Goal: Ask a question: Seek information or help from site administrators or community

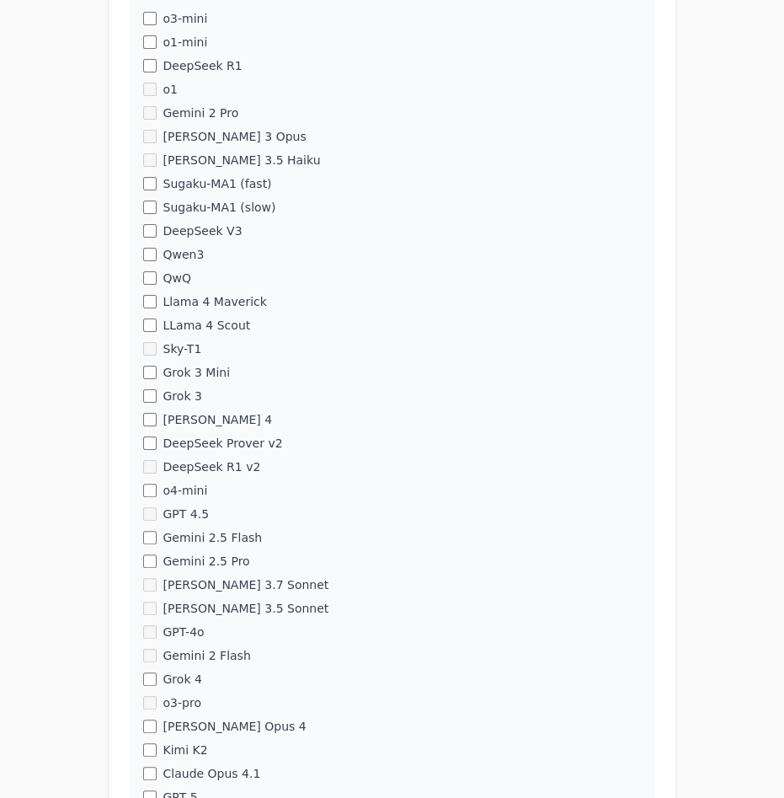
scroll to position [602, 0]
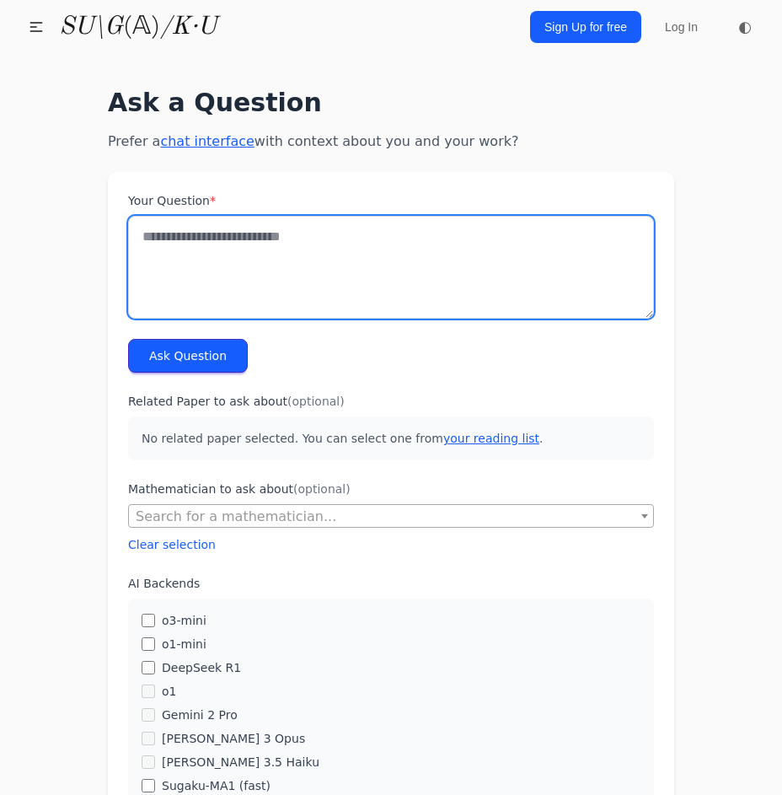
click at [286, 303] on textarea "Your Question *" at bounding box center [391, 267] width 526 height 103
type textarea "*"
type textarea "**********"
type textarea "*"
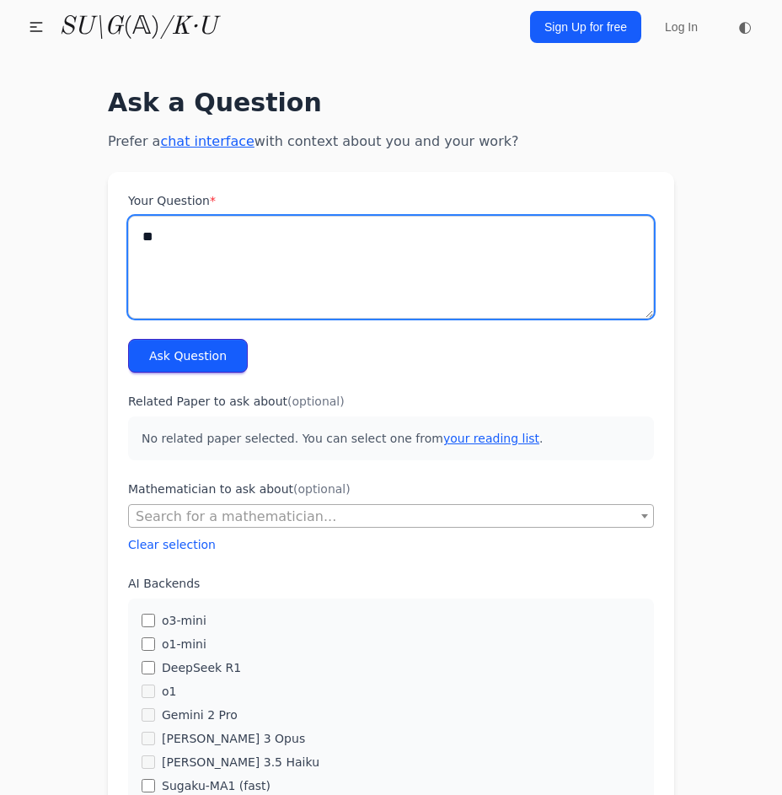
type textarea "*"
drag, startPoint x: 388, startPoint y: 245, endPoint x: 379, endPoint y: 249, distance: 9.1
click at [384, 244] on textarea "**********" at bounding box center [391, 267] width 526 height 103
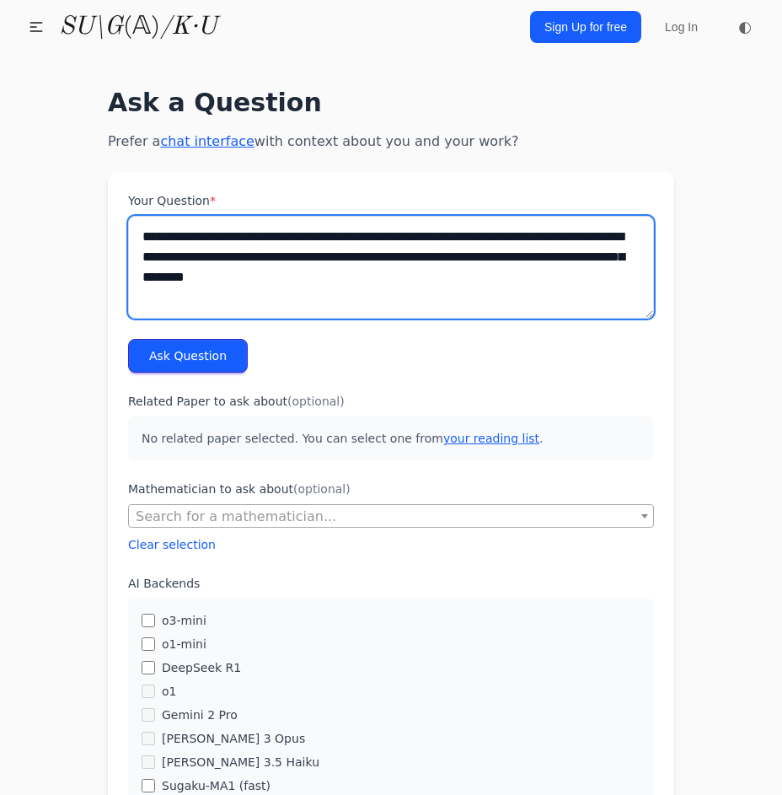
click at [264, 262] on textarea "**********" at bounding box center [391, 267] width 526 height 103
click at [378, 267] on textarea "**********" at bounding box center [391, 267] width 526 height 103
click at [377, 267] on textarea "**********" at bounding box center [391, 267] width 526 height 103
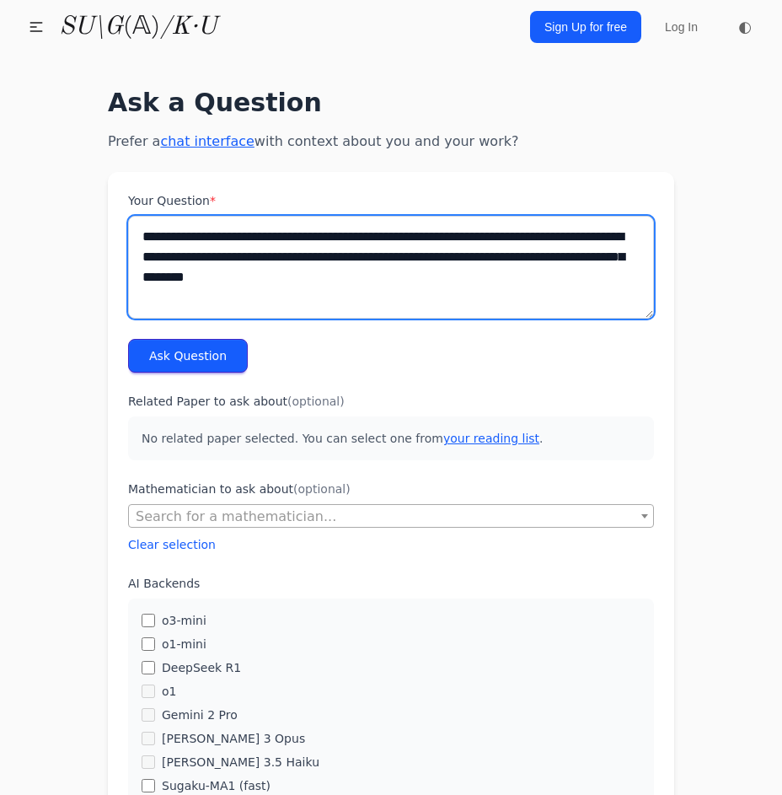
click at [377, 267] on textarea "**********" at bounding box center [391, 267] width 526 height 103
click at [409, 286] on textarea "**********" at bounding box center [391, 267] width 526 height 103
click at [391, 269] on textarea "**********" at bounding box center [391, 267] width 526 height 103
click at [426, 292] on textarea "**********" at bounding box center [391, 267] width 526 height 103
click at [426, 282] on textarea "**********" at bounding box center [391, 267] width 526 height 103
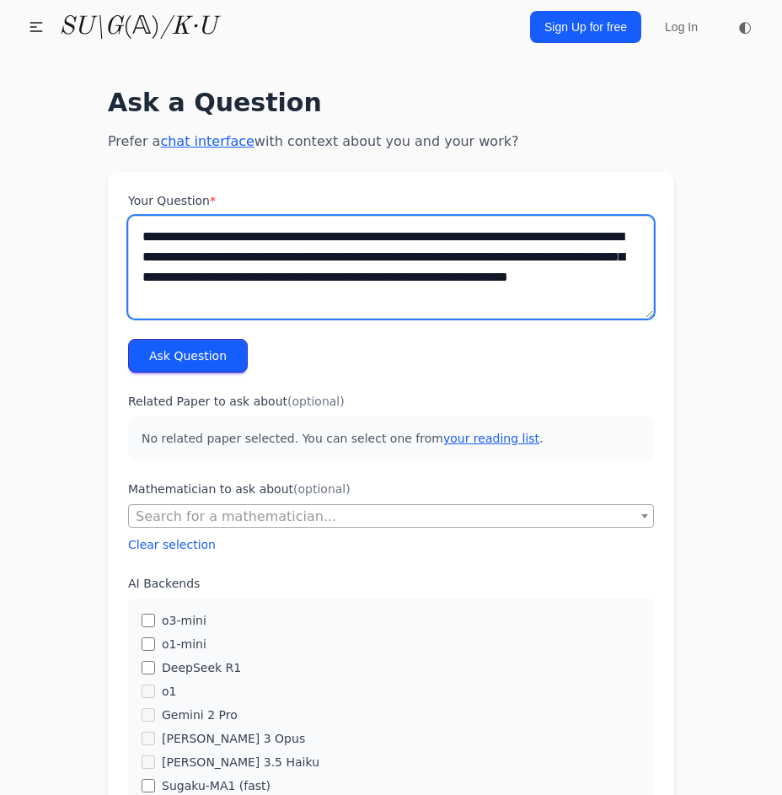
type textarea "**********"
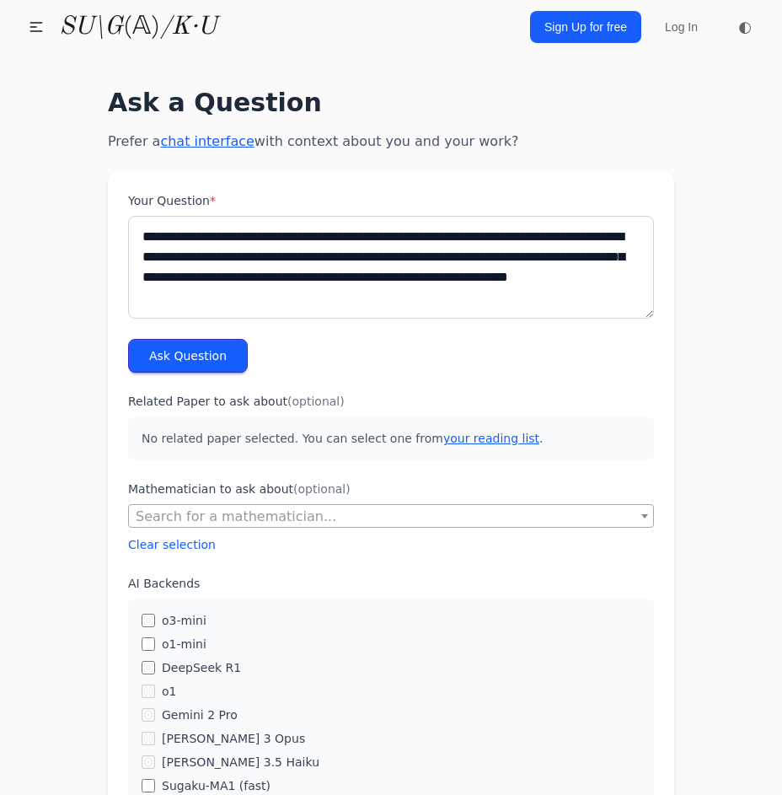
click at [157, 361] on button "Ask Question" at bounding box center [188, 356] width 120 height 34
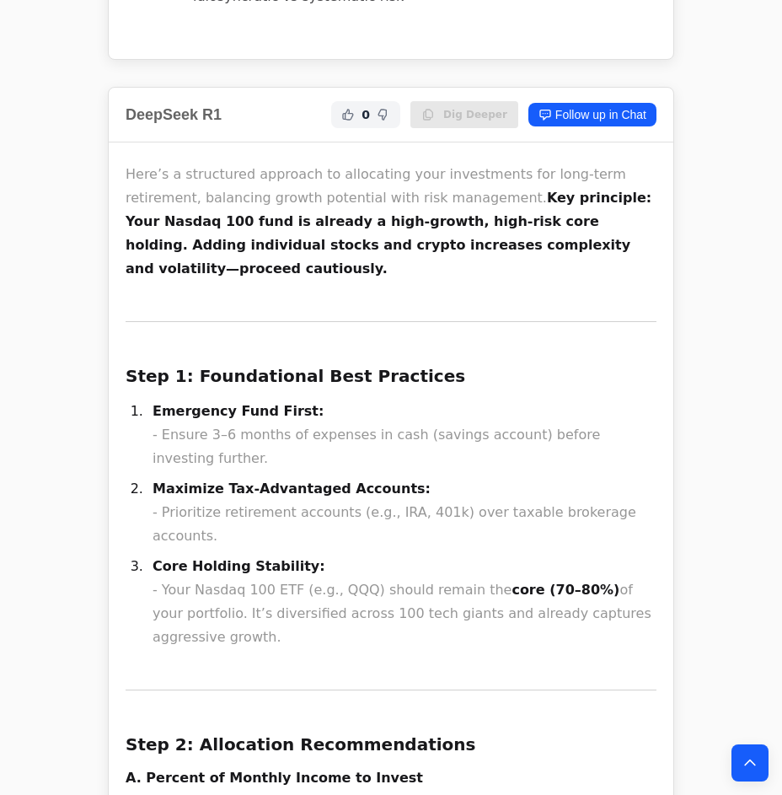
scroll to position [1761, 0]
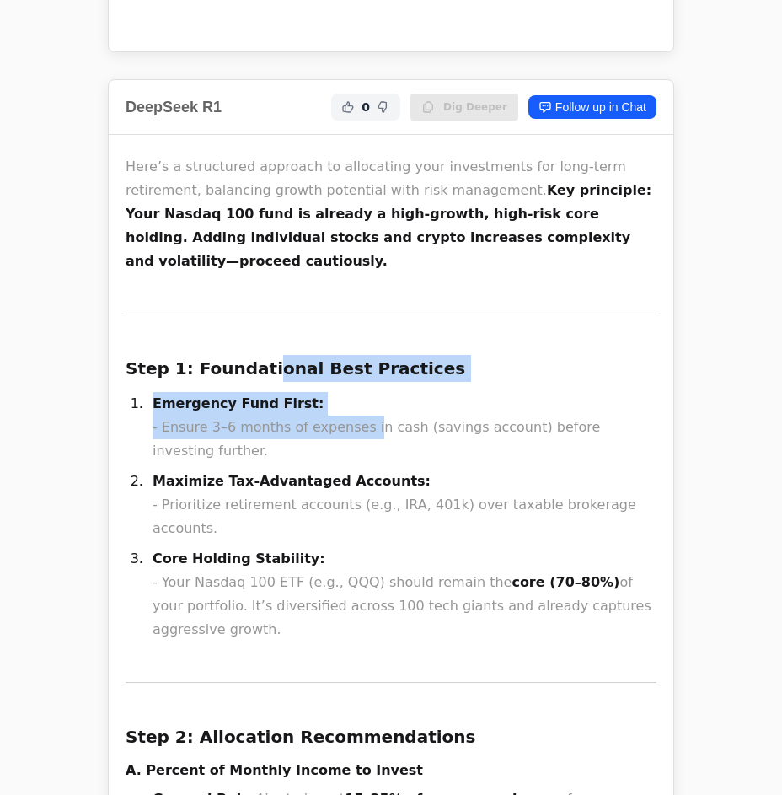
drag, startPoint x: 306, startPoint y: 340, endPoint x: 352, endPoint y: 452, distance: 121.3
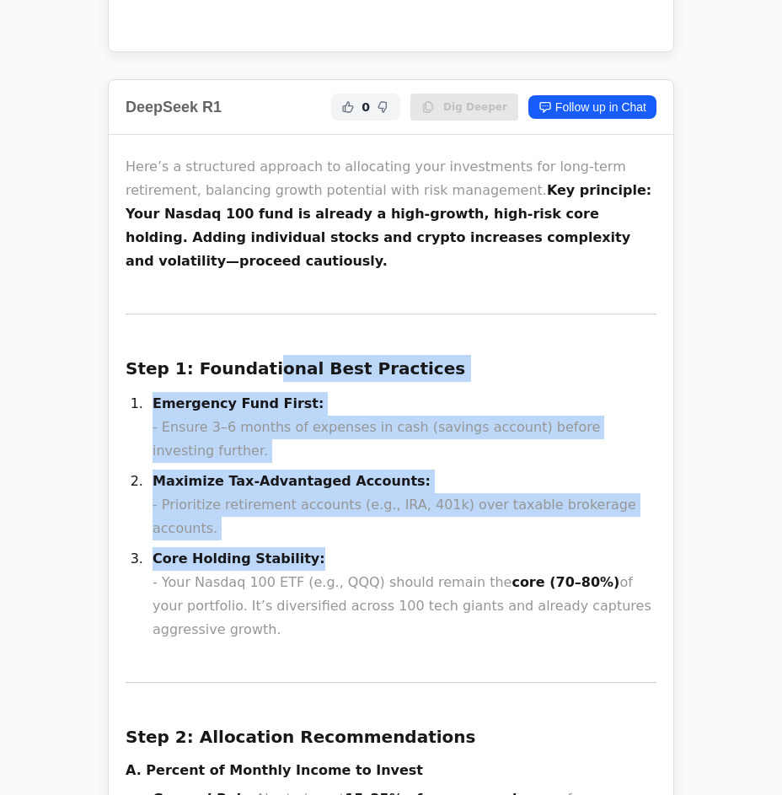
click at [352, 547] on li "Core Holding Stability: - Your Nasdaq 100 ETF (e.g., QQQ) should remain the cor…" at bounding box center [401, 594] width 509 height 94
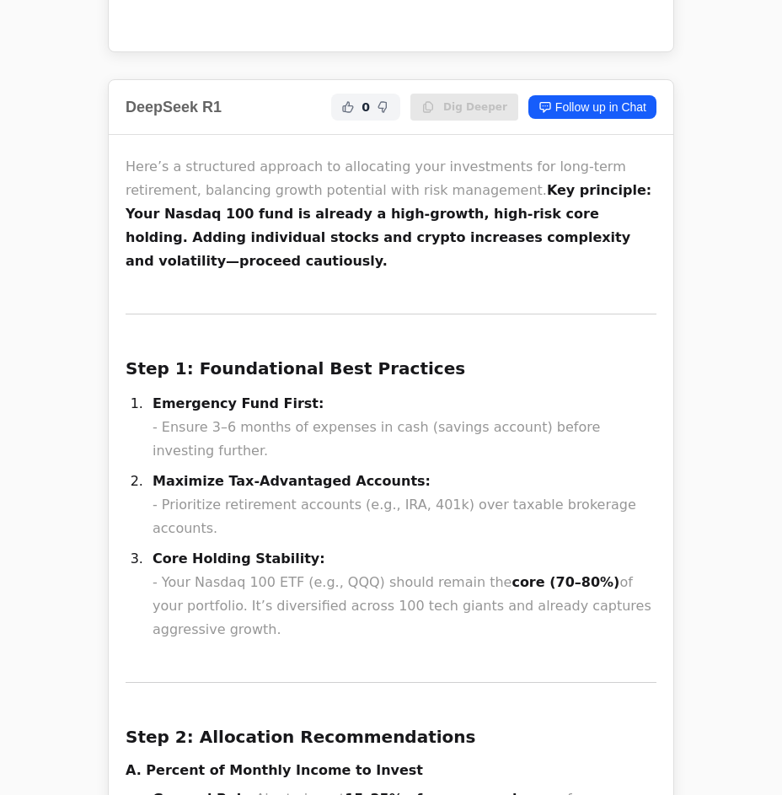
drag, startPoint x: 452, startPoint y: 545, endPoint x: 436, endPoint y: 554, distance: 18.5
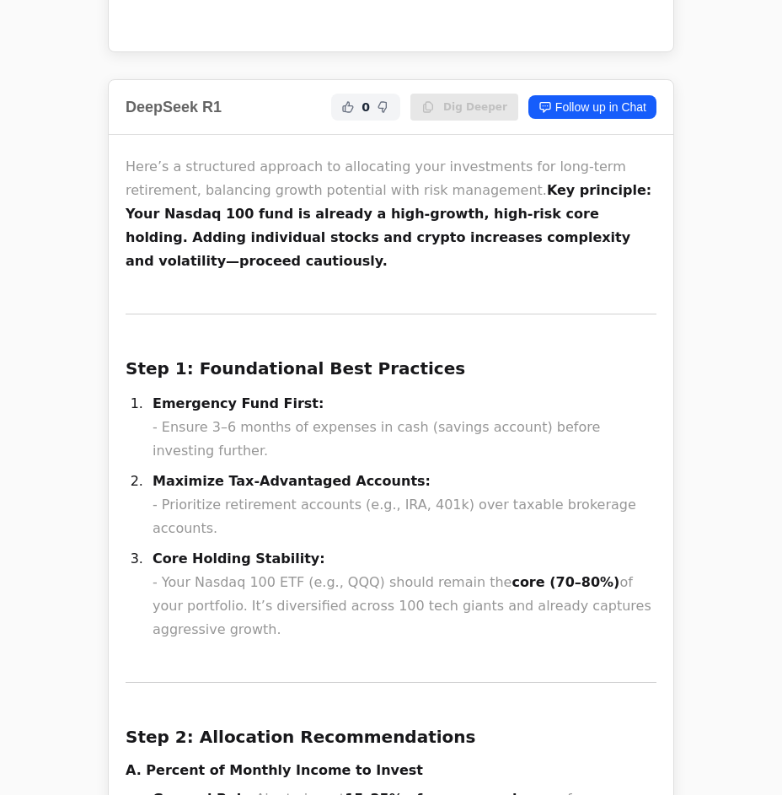
click at [253, 358] on strong "Step 1: Foundational Best Practices" at bounding box center [296, 368] width 340 height 20
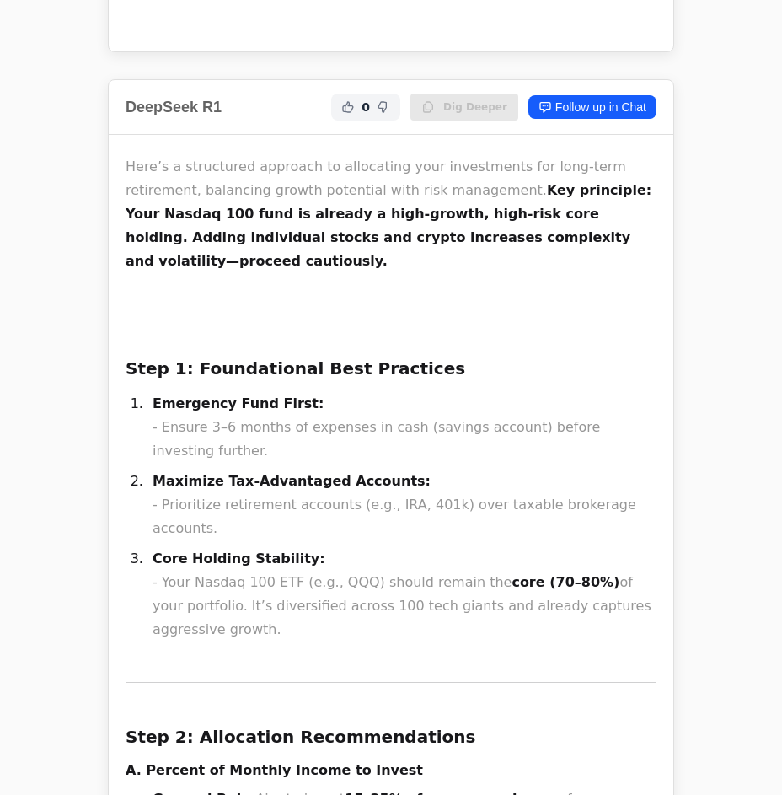
click at [281, 547] on li "Core Holding Stability: - Your Nasdaq 100 ETF (e.g., QQQ) should remain the cor…" at bounding box center [401, 594] width 509 height 94
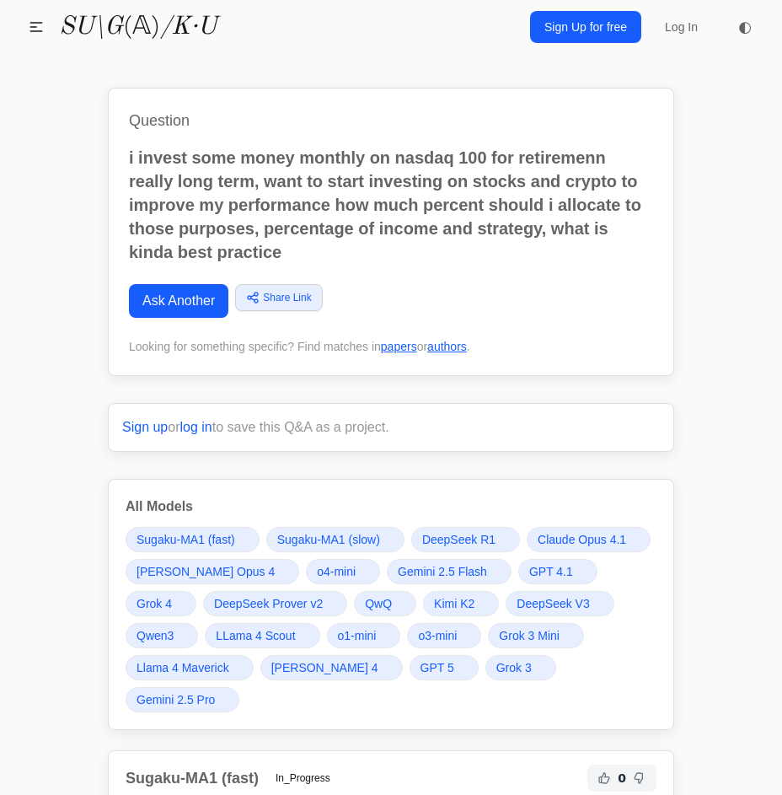
scroll to position [76, 0]
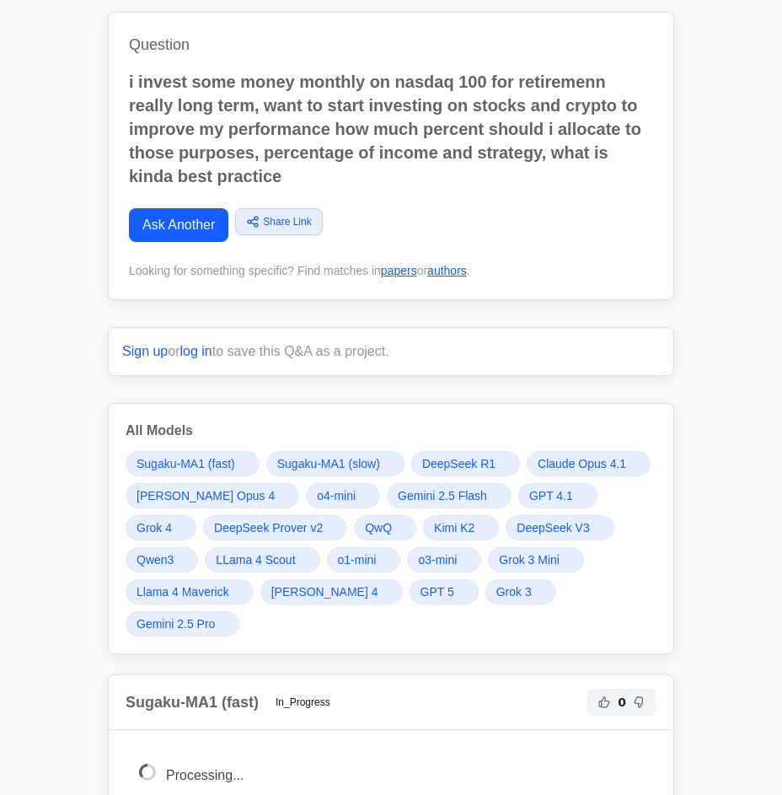
click at [215, 615] on span "Gemini 2.5 Pro" at bounding box center [175, 623] width 78 height 17
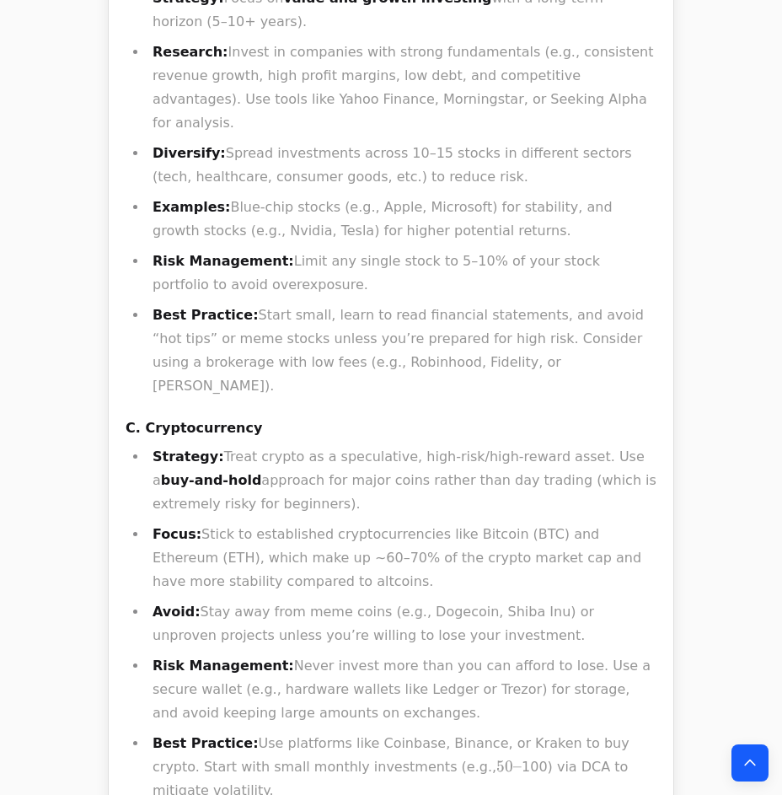
scroll to position [54480, 0]
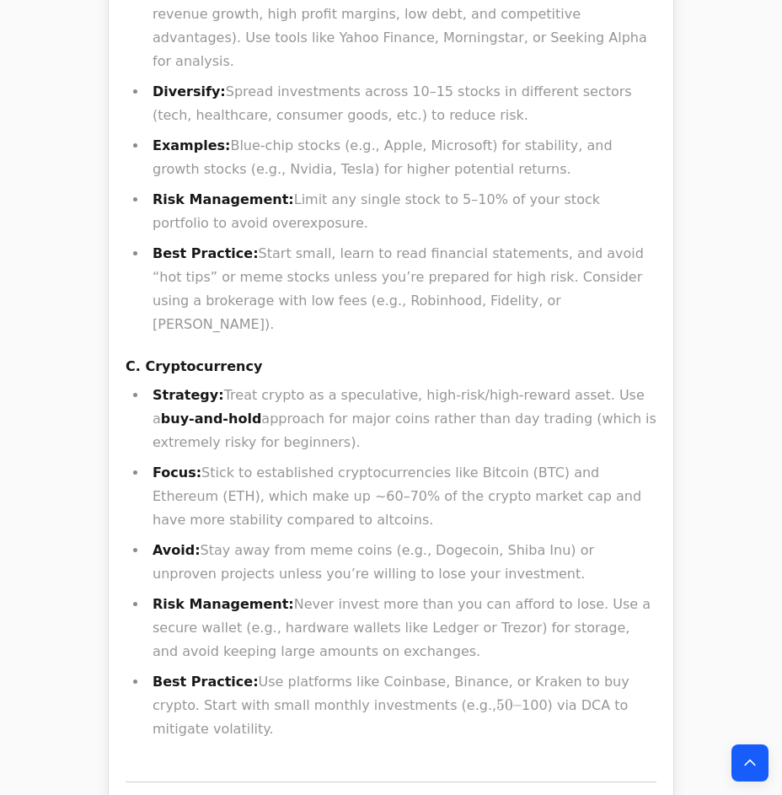
scroll to position [54557, 0]
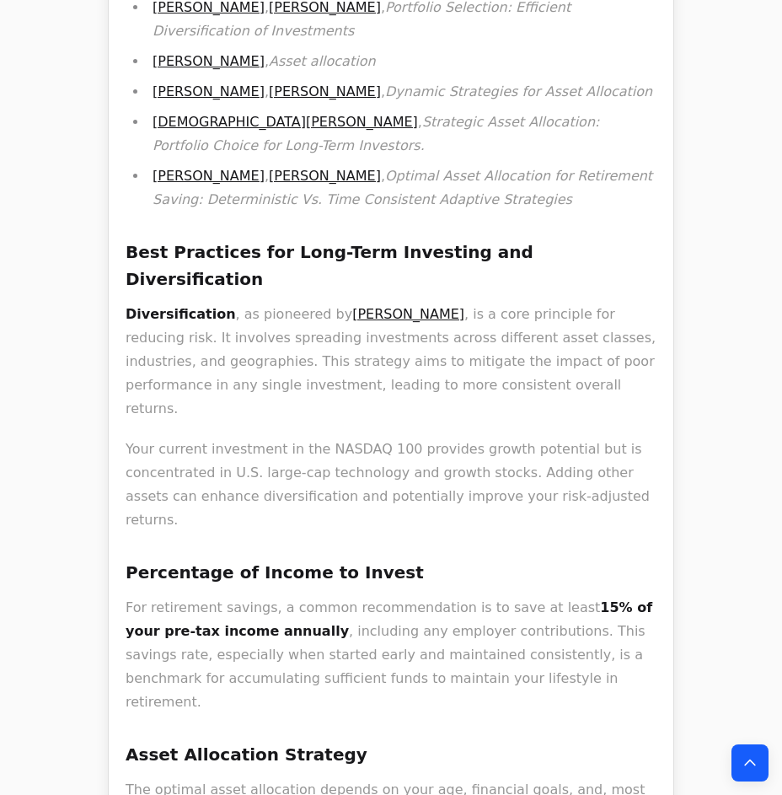
scroll to position [1225, 0]
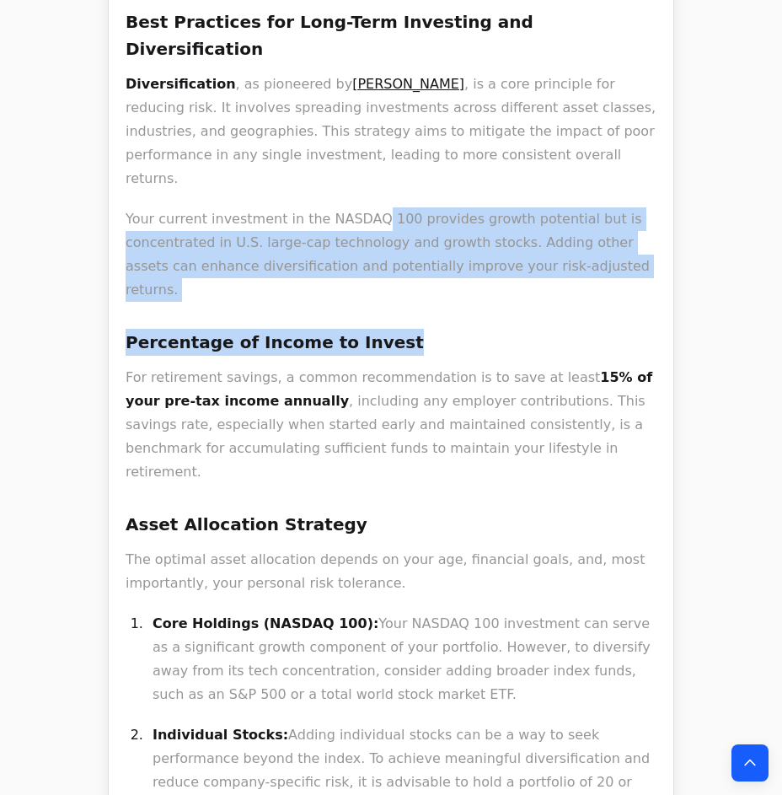
drag, startPoint x: 385, startPoint y: 110, endPoint x: 476, endPoint y: 185, distance: 118.4
click at [468, 183] on div "For long-term retirement investing, a well-defined asset allocation strategy is…" at bounding box center [391, 789] width 531 height 2376
click at [476, 329] on h3 "Percentage of Income to Invest" at bounding box center [391, 342] width 531 height 27
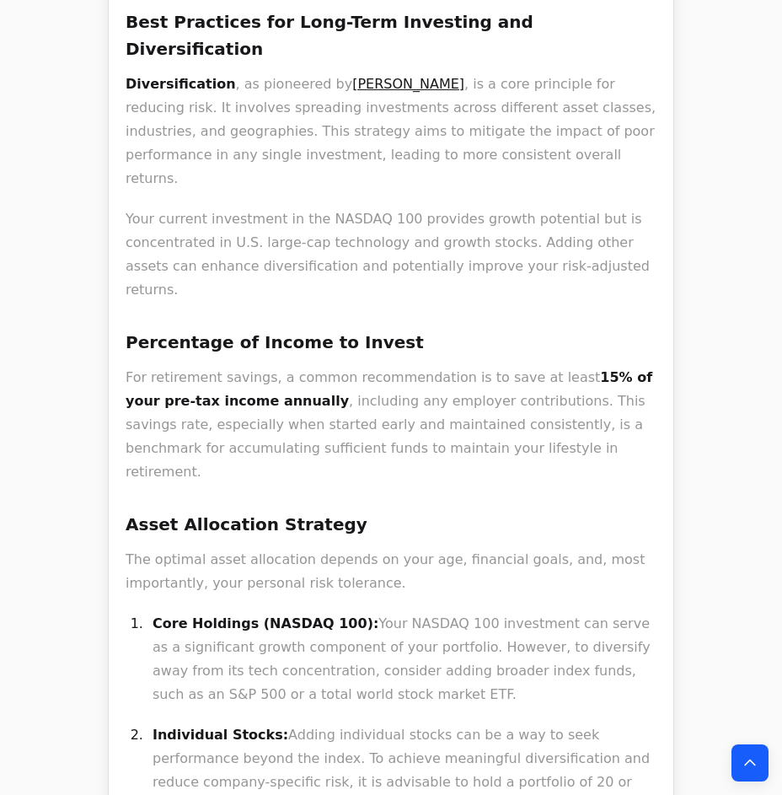
click at [451, 511] on h3 "Asset Allocation Strategy" at bounding box center [391, 524] width 531 height 27
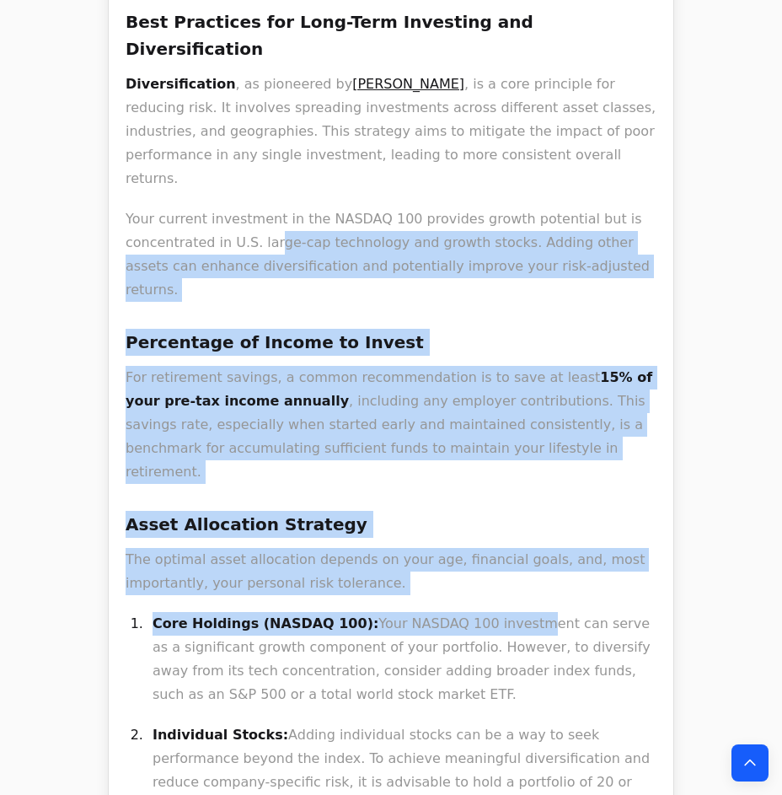
drag, startPoint x: 471, startPoint y: 433, endPoint x: 250, endPoint y: 76, distance: 419.9
click at [250, 76] on div "For long-term retirement investing, a well-defined asset allocation strategy is…" at bounding box center [391, 789] width 531 height 2376
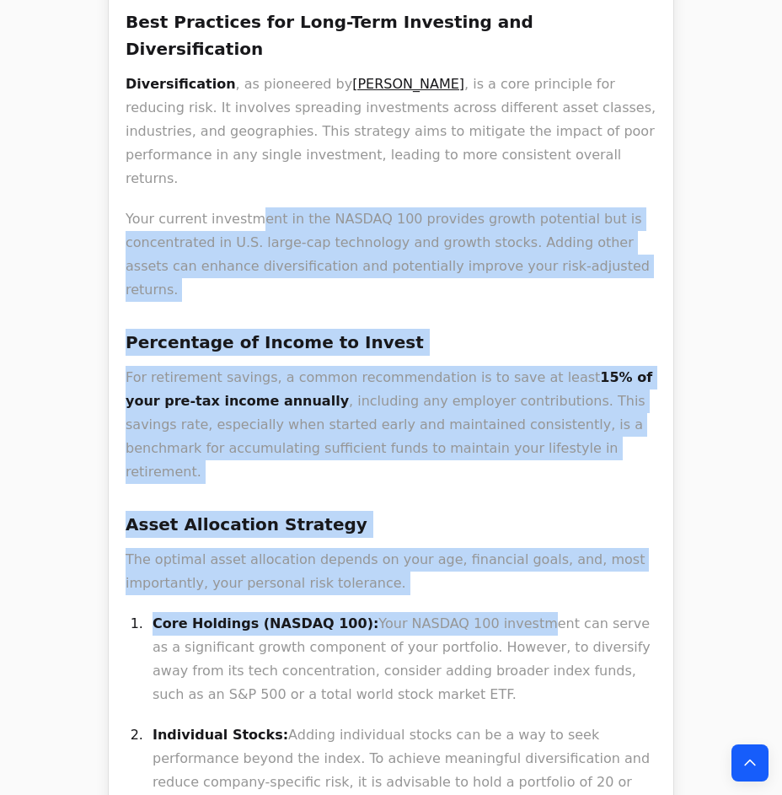
click at [250, 207] on p "Your current investment in the NASDAQ 100 provides growth potential but is conc…" at bounding box center [391, 254] width 531 height 94
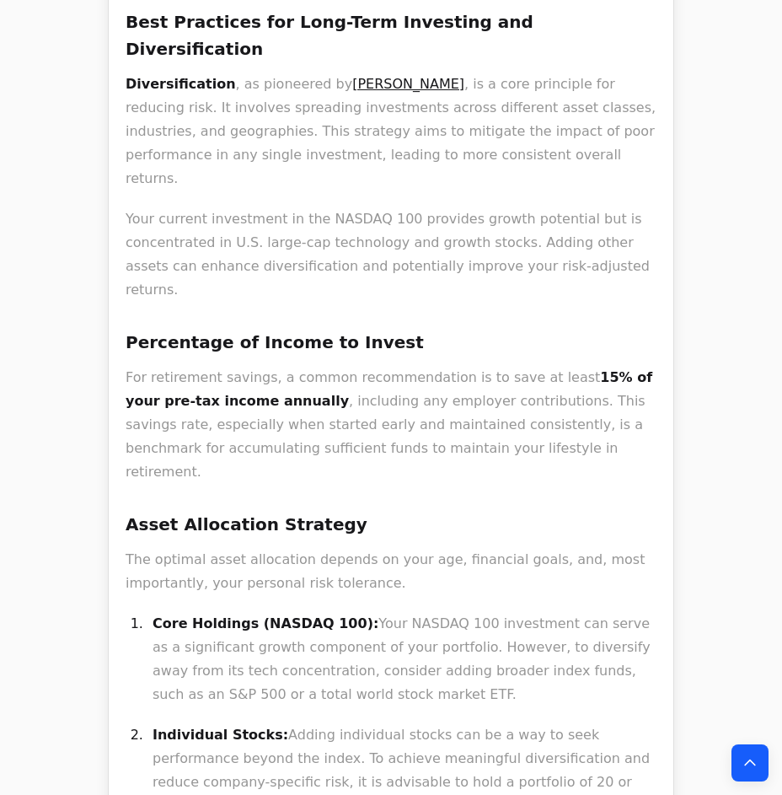
click at [218, 65] on div "For long-term retirement investing, a well-defined asset allocation strategy is…" at bounding box center [391, 789] width 531 height 2376
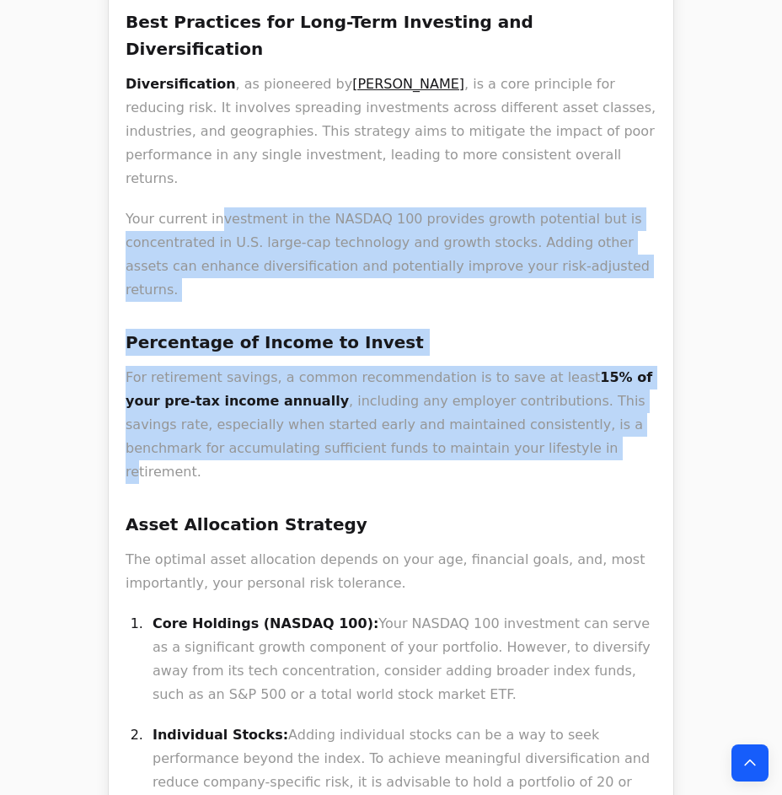
drag, startPoint x: 274, startPoint y: 143, endPoint x: 398, endPoint y: 286, distance: 189.4
click at [398, 286] on div "For long-term retirement investing, a well-defined asset allocation strategy is…" at bounding box center [391, 789] width 531 height 2376
click at [398, 366] on p "For retirement savings, a common recommendation is to save at least 15% of your…" at bounding box center [391, 425] width 531 height 118
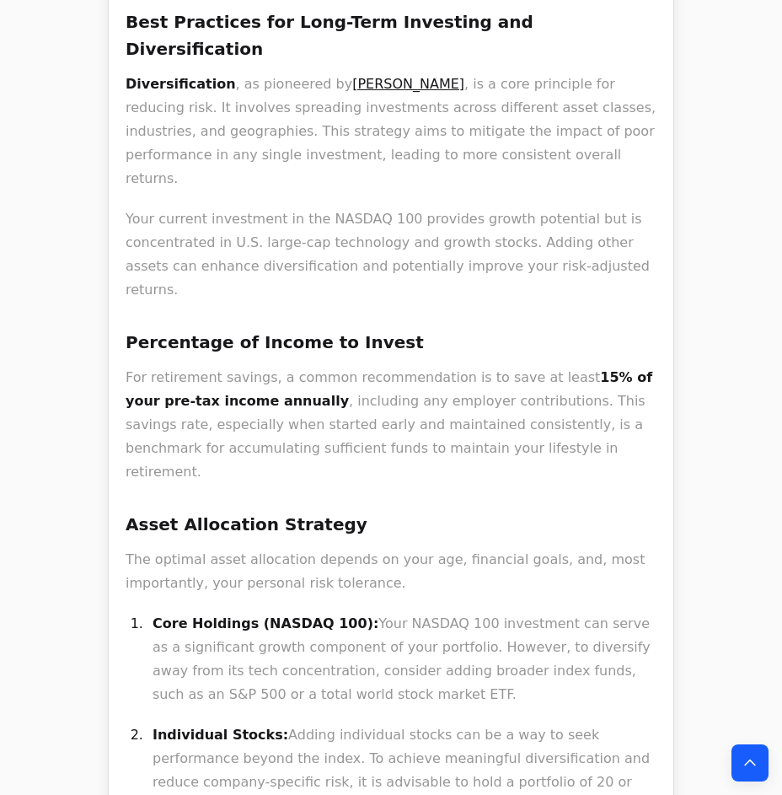
click at [468, 548] on p "The optimal asset allocation depends on your age, financial goals, and, most im…" at bounding box center [391, 571] width 531 height 47
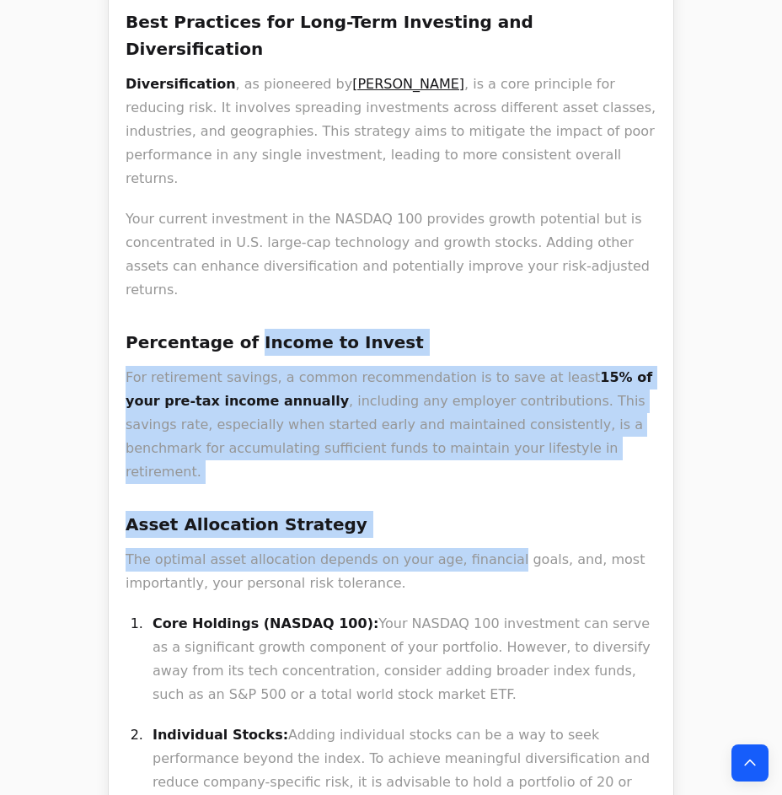
drag, startPoint x: 468, startPoint y: 372, endPoint x: 217, endPoint y: 114, distance: 360.5
click at [219, 115] on div "For long-term retirement investing, a well-defined asset allocation strategy is…" at bounding box center [391, 789] width 531 height 2376
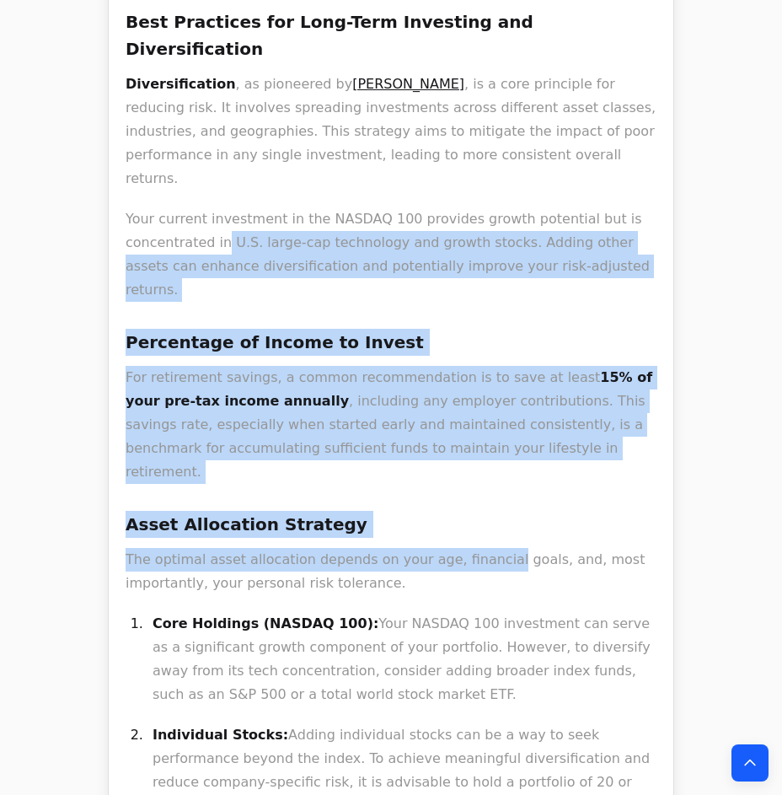
click at [217, 207] on p "Your current investment in the NASDAQ 100 provides growth potential but is conc…" at bounding box center [391, 254] width 531 height 94
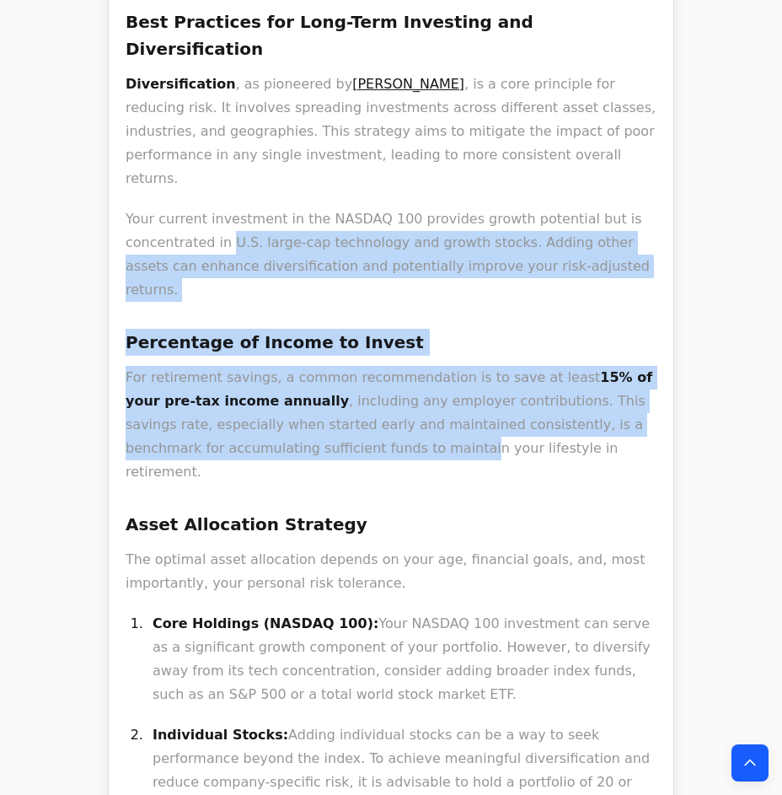
drag, startPoint x: 279, startPoint y: 287, endPoint x: 285, endPoint y: 299, distance: 13.2
click at [285, 299] on div "For long-term retirement investing, a well-defined asset allocation strategy is…" at bounding box center [391, 789] width 531 height 2376
click at [285, 366] on p "For retirement savings, a common recommendation is to save at least 15% of your…" at bounding box center [391, 425] width 531 height 118
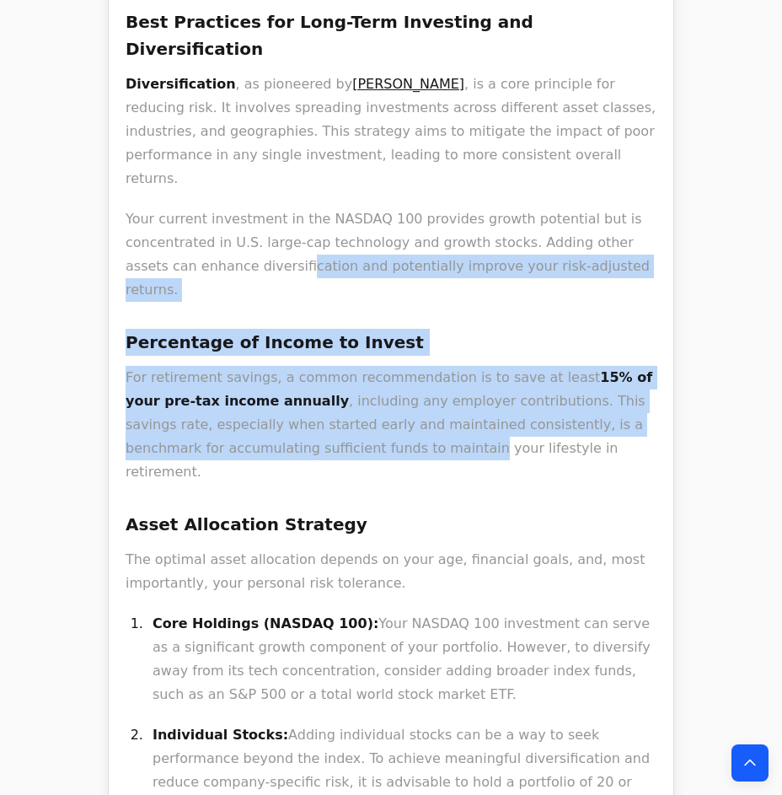
drag, startPoint x: 285, startPoint y: 299, endPoint x: 216, endPoint y: 116, distance: 195.4
click at [216, 117] on div "For long-term retirement investing, a well-defined asset allocation strategy is…" at bounding box center [391, 789] width 531 height 2376
click at [216, 207] on p "Your current investment in the NASDAQ 100 provides growth potential but is conc…" at bounding box center [391, 254] width 531 height 94
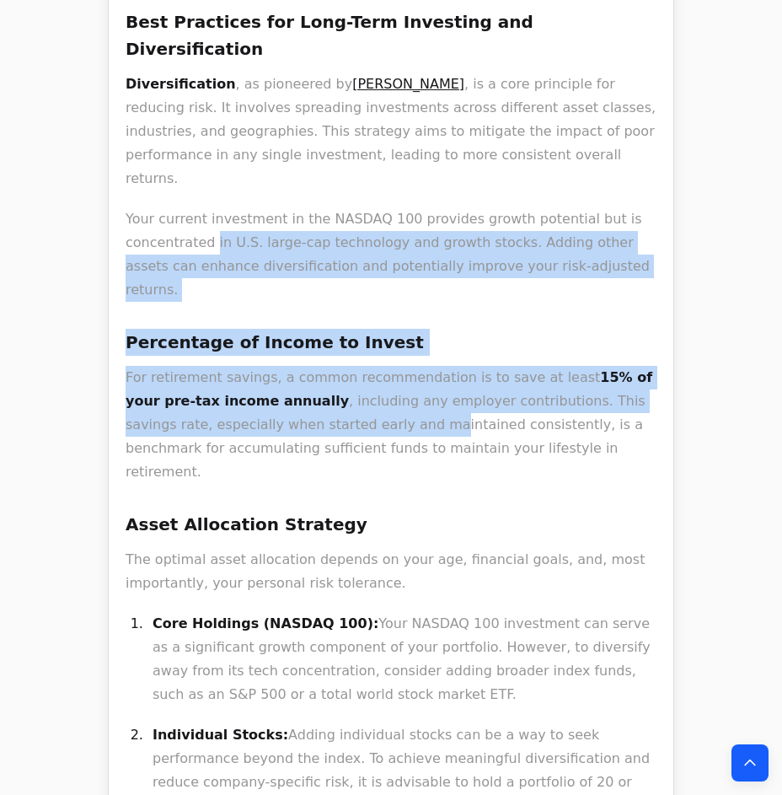
drag, startPoint x: 223, startPoint y: 136, endPoint x: 283, endPoint y: 265, distance: 142.1
click at [283, 265] on div "For long-term retirement investing, a well-defined asset allocation strategy is…" at bounding box center [391, 789] width 531 height 2376
click at [283, 366] on p "For retirement savings, a common recommendation is to save at least 15% of your…" at bounding box center [391, 425] width 531 height 118
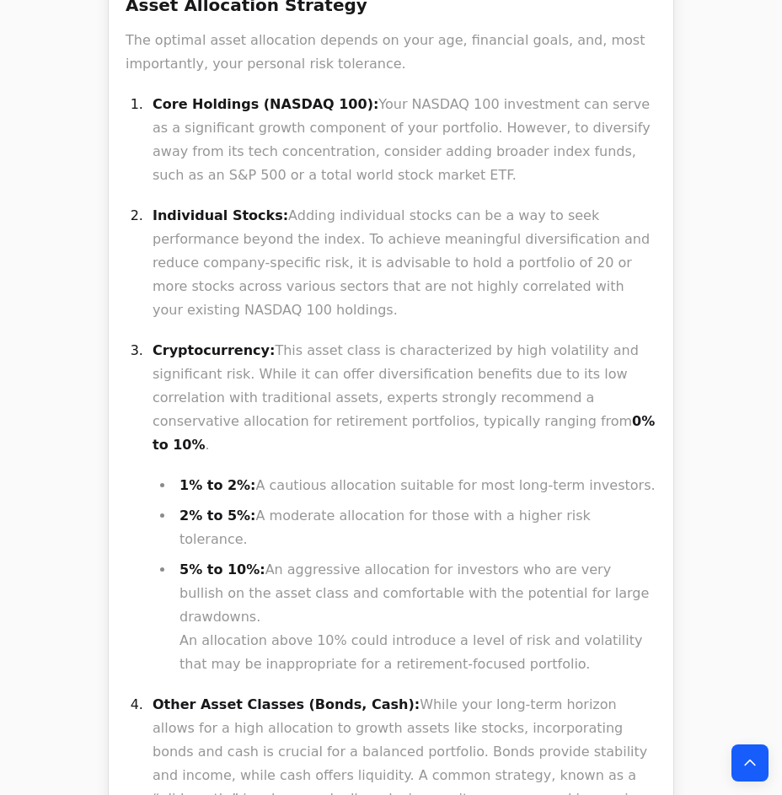
scroll to position [1761, 0]
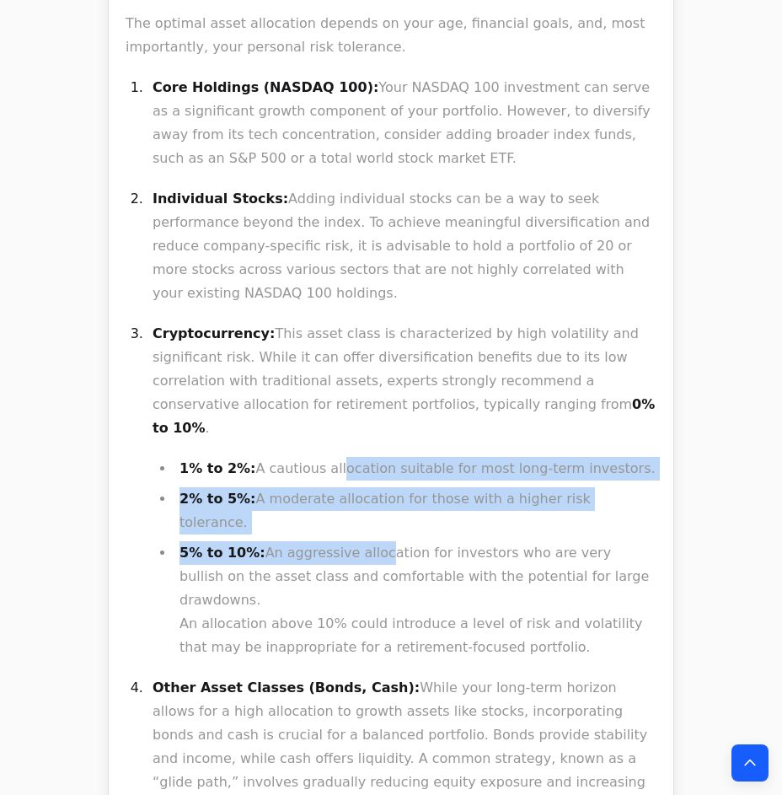
drag, startPoint x: 328, startPoint y: 231, endPoint x: 361, endPoint y: 302, distance: 78.8
click at [361, 322] on li "Cryptocurrency: This asset class is characterized by high volatility and signif…" at bounding box center [401, 490] width 509 height 337
click at [361, 541] on li "5% to 10%: An aggressive allocation for investors who are very bullish on the a…" at bounding box center [415, 600] width 482 height 118
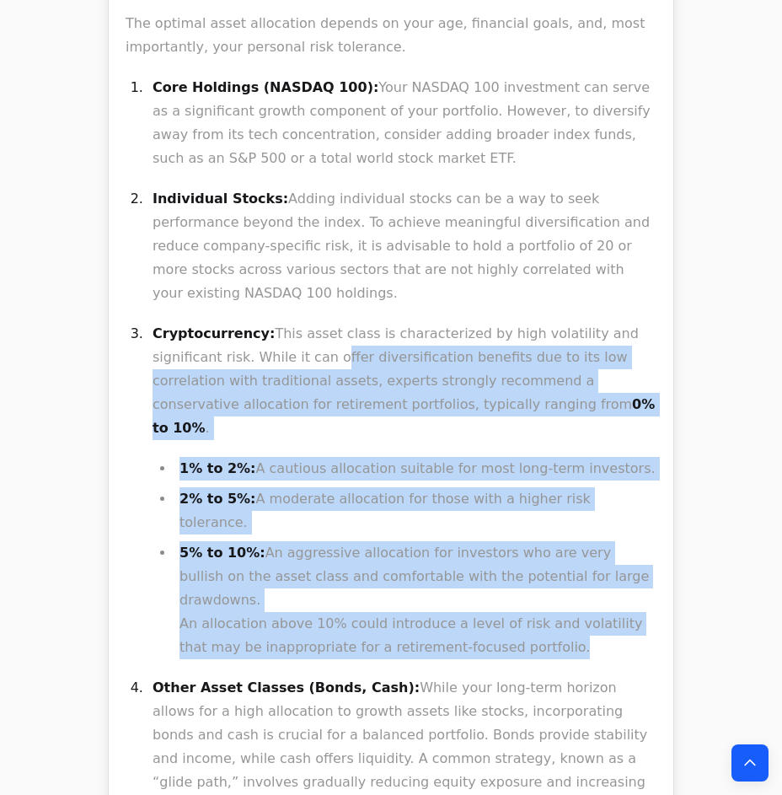
drag, startPoint x: 371, startPoint y: 381, endPoint x: 253, endPoint y: 158, distance: 251.8
click at [253, 158] on ol "Core Holdings (NASDAQ 100): Your NASDAQ 100 investment can serve as a significa…" at bounding box center [391, 446] width 531 height 741
click at [253, 322] on p "Cryptocurrency: This asset class is characterized by high volatility and signif…" at bounding box center [404, 381] width 504 height 118
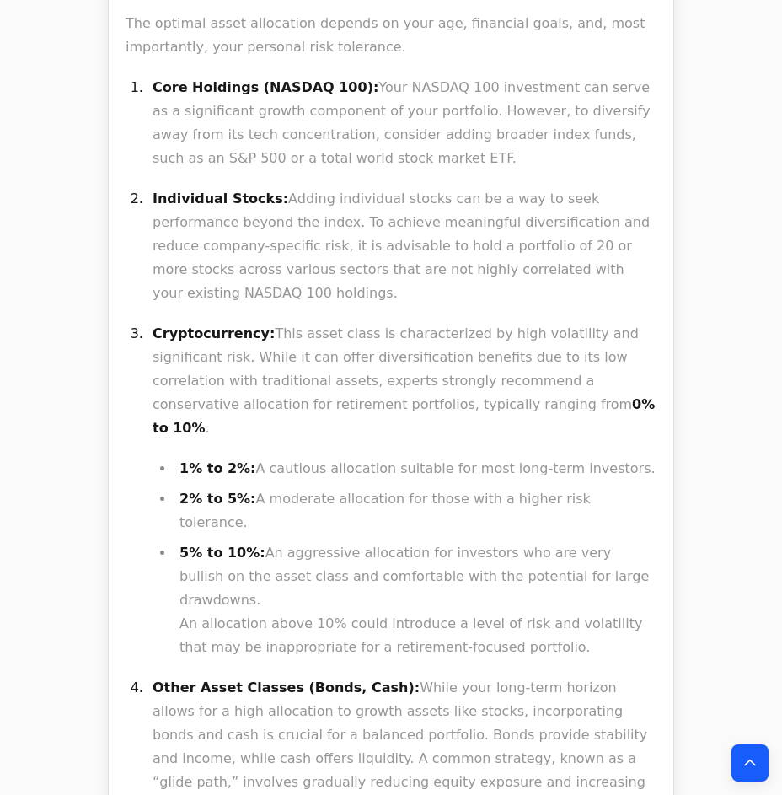
click at [253, 322] on p "Cryptocurrency: This asset class is characterized by high volatility and signif…" at bounding box center [404, 381] width 504 height 118
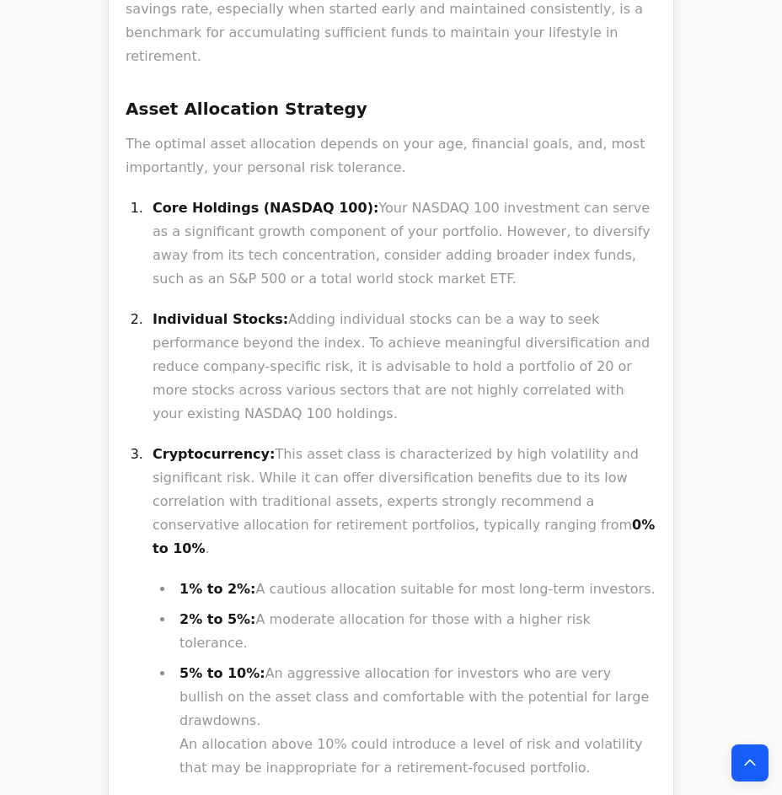
scroll to position [1685, 0]
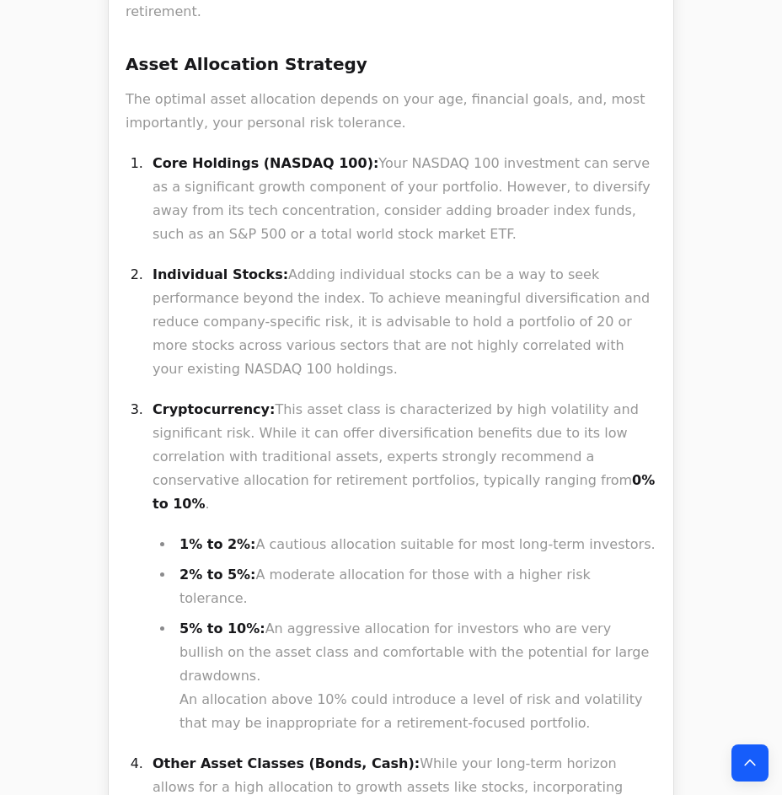
click at [307, 617] on li "5% to 10%: An aggressive allocation for investors who are very bullish on the a…" at bounding box center [415, 676] width 482 height 118
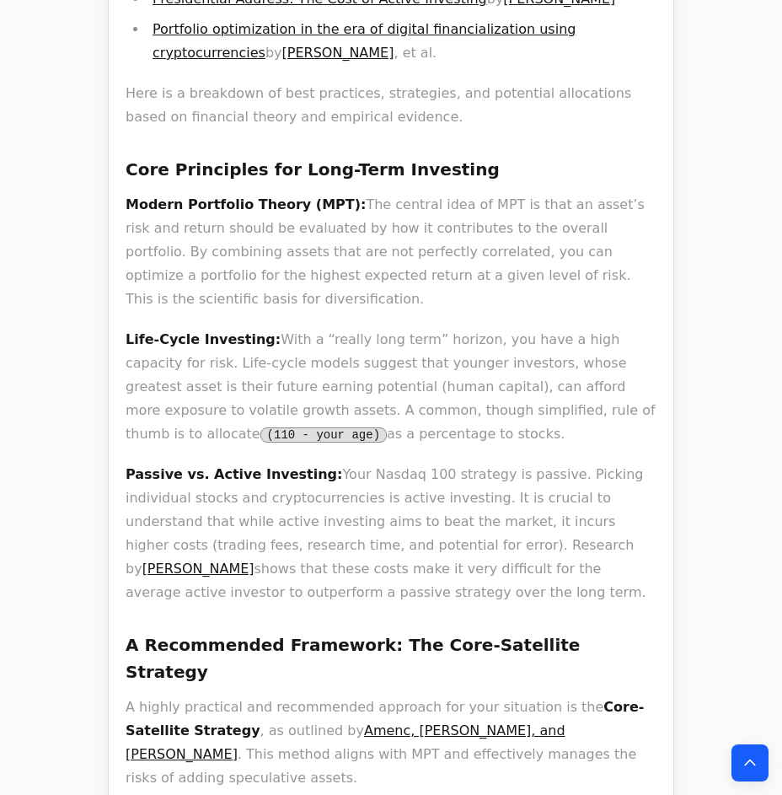
scroll to position [3753, 0]
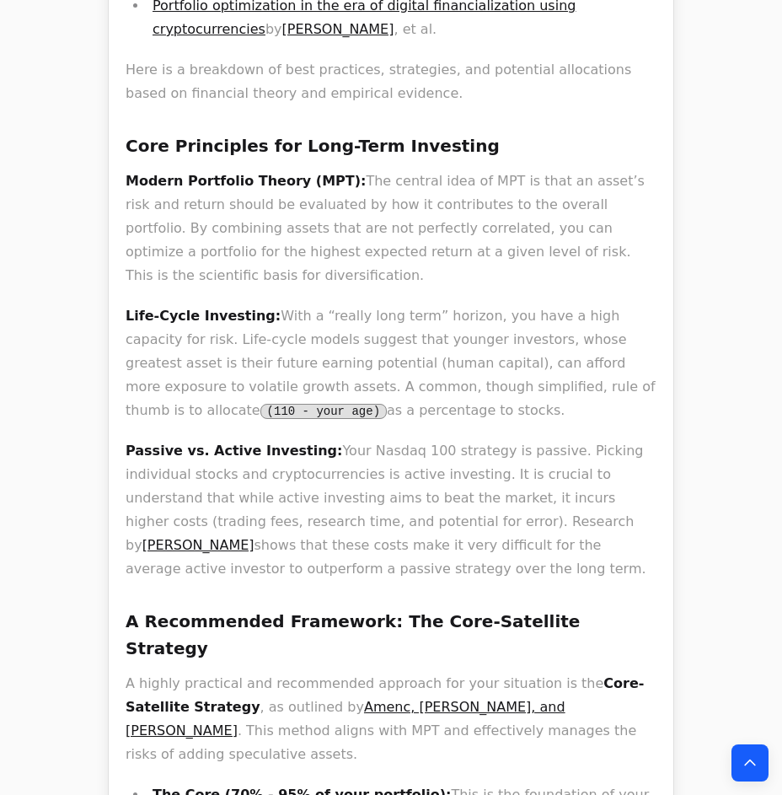
drag, startPoint x: 390, startPoint y: 62, endPoint x: 584, endPoint y: 181, distance: 227.7
click at [583, 439] on p "Passive vs. Active Investing: Your Nasdaq 100 strategy is passive. Picking indi…" at bounding box center [391, 510] width 531 height 142
click at [584, 439] on p "Passive vs. Active Investing: Your Nasdaq 100 strategy is passive. Picking indi…" at bounding box center [391, 510] width 531 height 142
drag, startPoint x: 584, startPoint y: 181, endPoint x: 463, endPoint y: 50, distance: 178.9
click at [463, 439] on p "Passive vs. Active Investing: Your Nasdaq 100 strategy is passive. Picking indi…" at bounding box center [391, 510] width 531 height 142
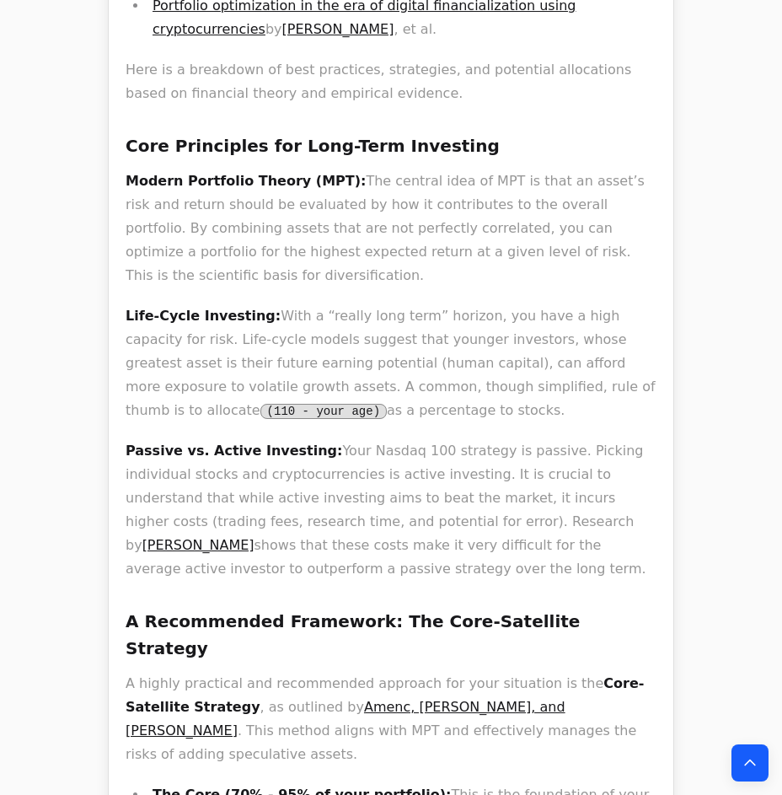
click at [463, 439] on p "Passive vs. Active Investing: Your Nasdaq 100 strategy is passive. Picking indi…" at bounding box center [391, 510] width 531 height 142
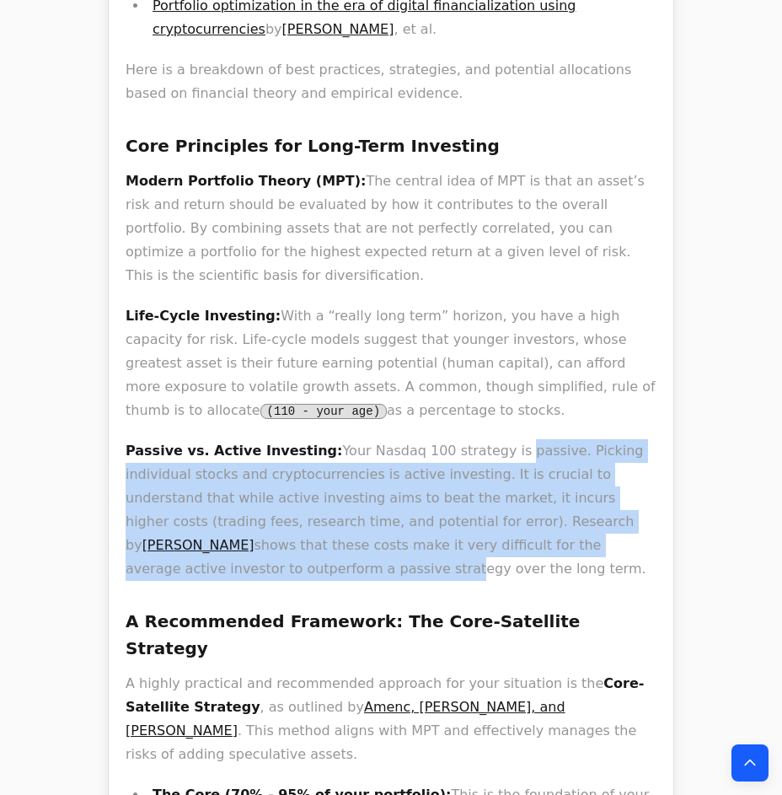
drag, startPoint x: 465, startPoint y: 45, endPoint x: 521, endPoint y: 158, distance: 125.9
click at [521, 439] on p "Passive vs. Active Investing: Your Nasdaq 100 strategy is passive. Picking indi…" at bounding box center [391, 510] width 531 height 142
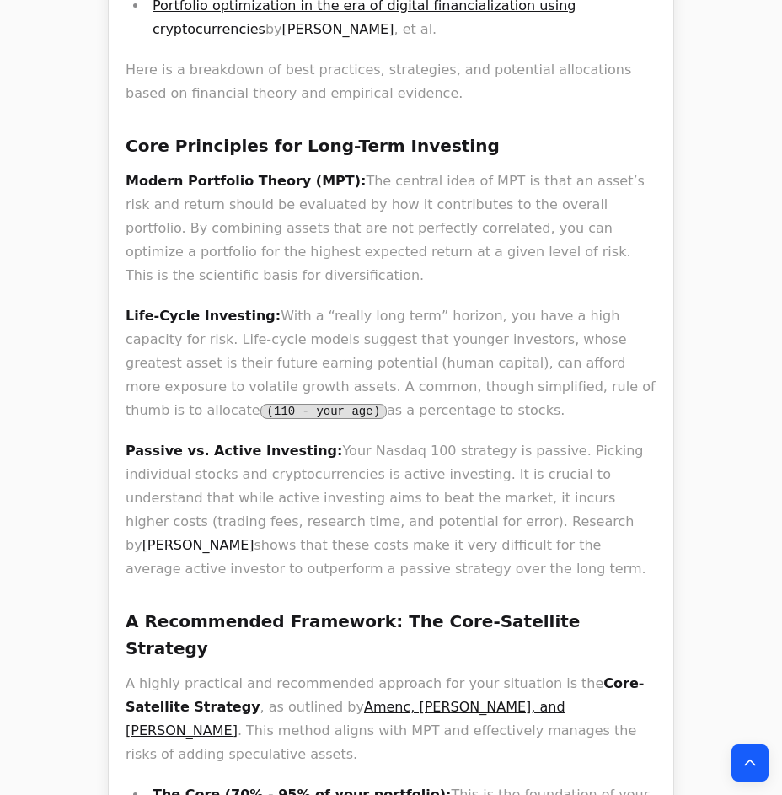
scroll to position [3829, 0]
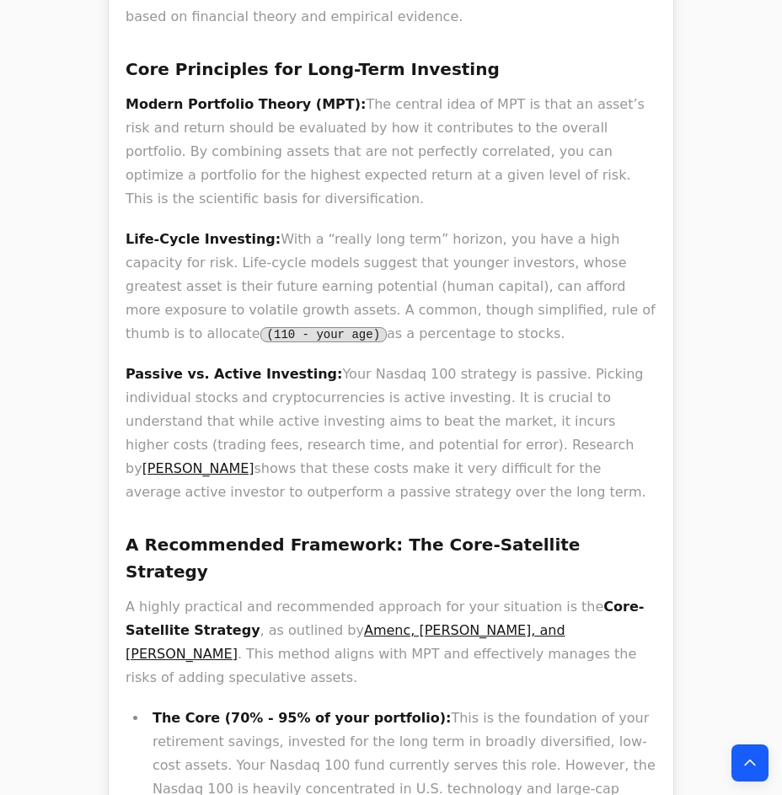
drag, startPoint x: 206, startPoint y: 91, endPoint x: 409, endPoint y: 409, distance: 377.7
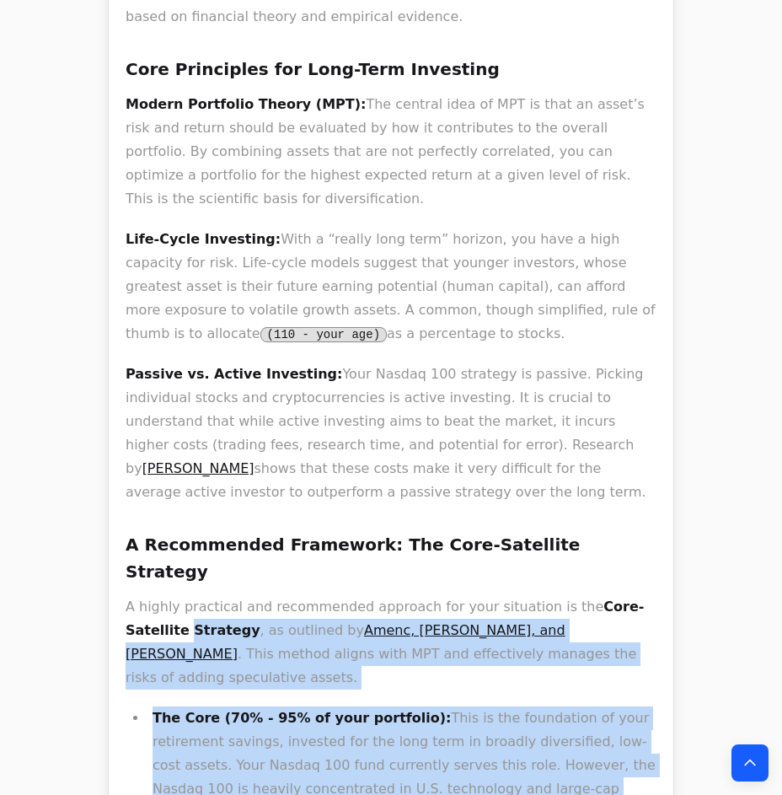
drag, startPoint x: 465, startPoint y: 505, endPoint x: 38, endPoint y: 199, distance: 525.4
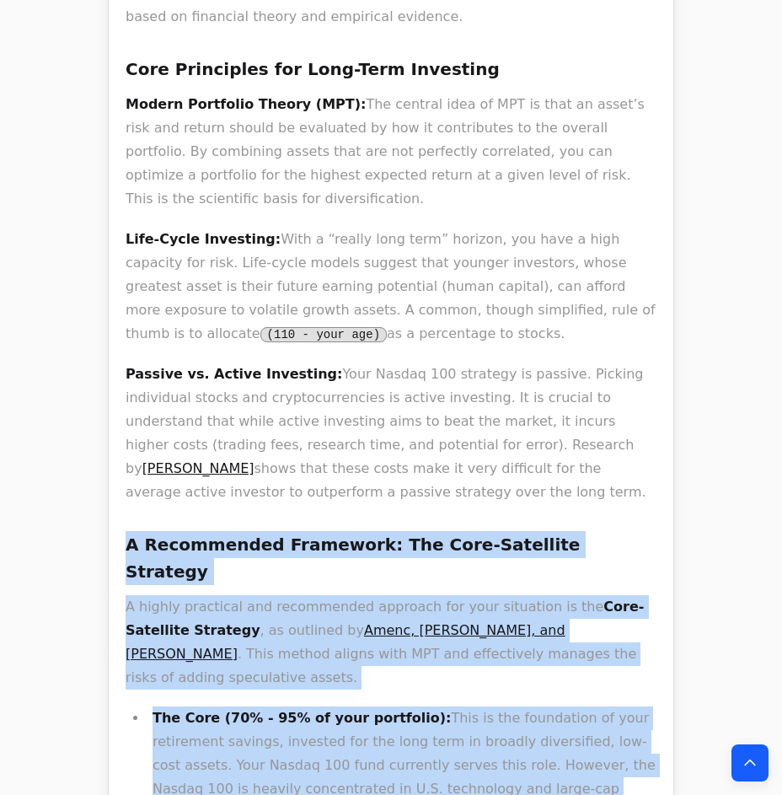
drag, startPoint x: 97, startPoint y: 133, endPoint x: 330, endPoint y: 482, distance: 419.7
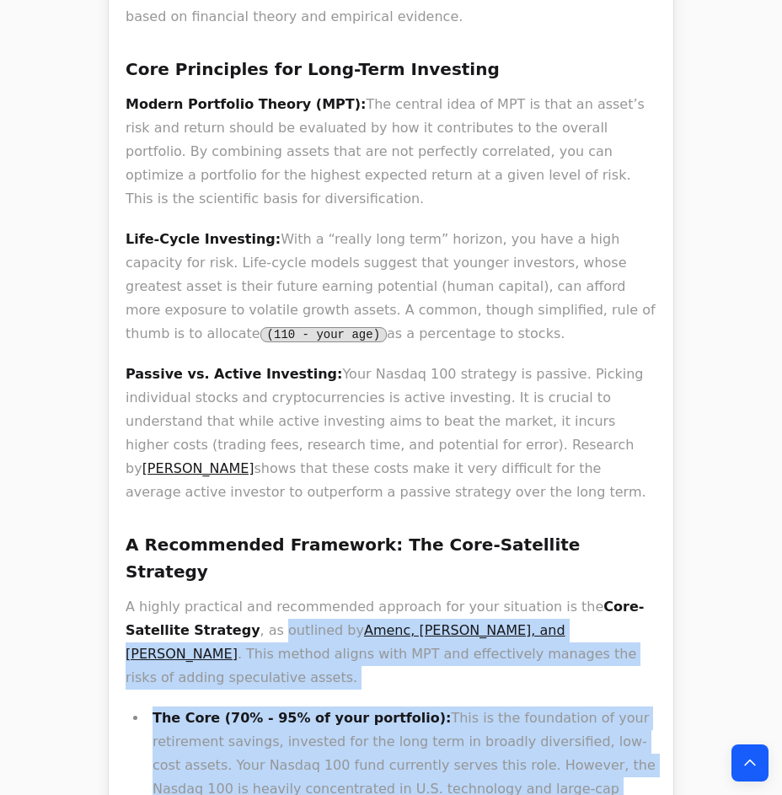
drag, startPoint x: 350, startPoint y: 550, endPoint x: 200, endPoint y: 215, distance: 367.7
click at [200, 595] on p "A highly practical and recommended approach for your situation is the Core-Sate…" at bounding box center [391, 642] width 531 height 94
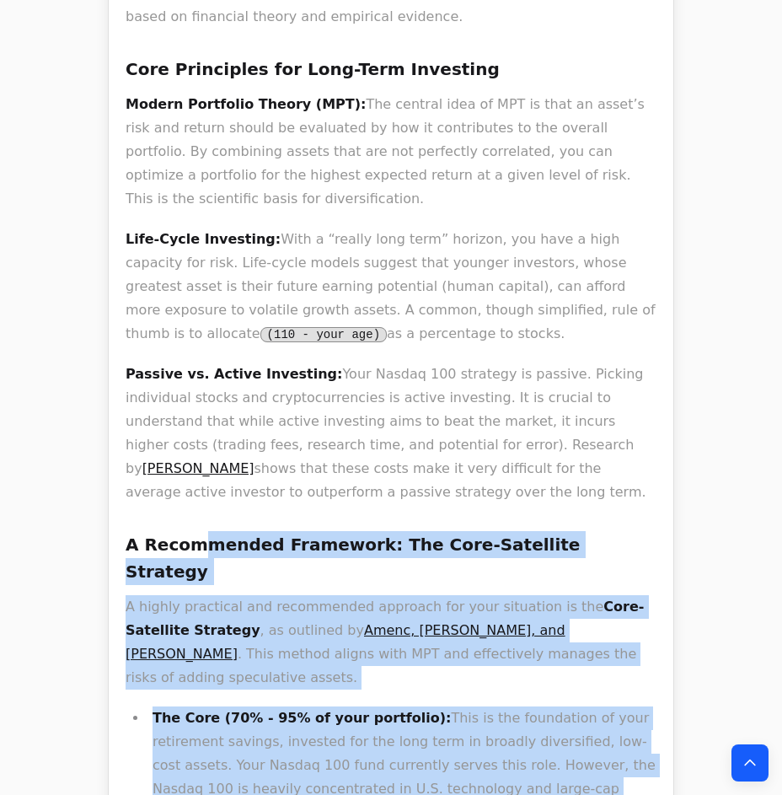
drag, startPoint x: 194, startPoint y: 150, endPoint x: 353, endPoint y: 447, distance: 337.4
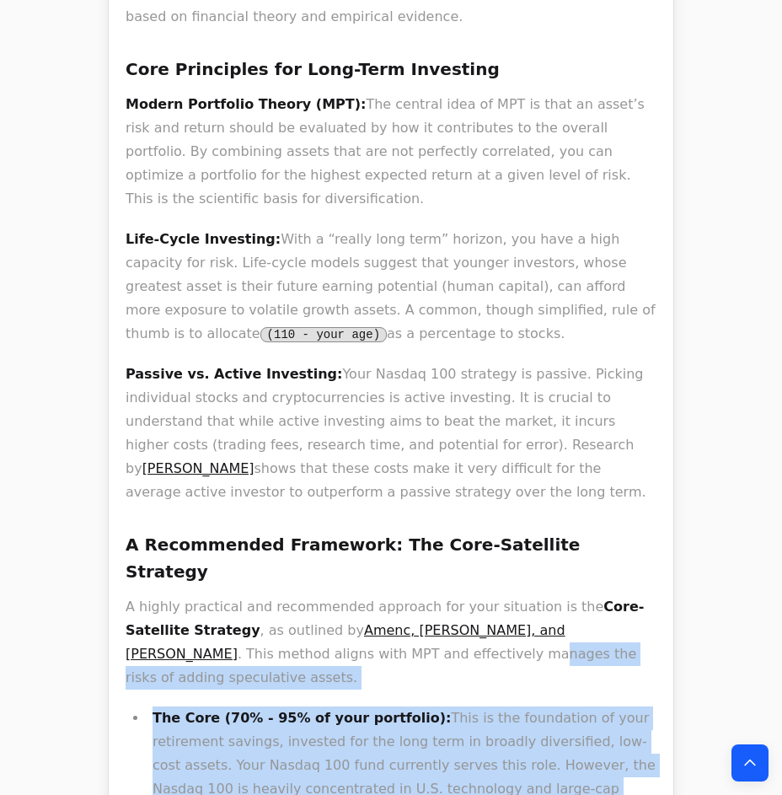
drag, startPoint x: 338, startPoint y: 417, endPoint x: 217, endPoint y: 201, distance: 248.2
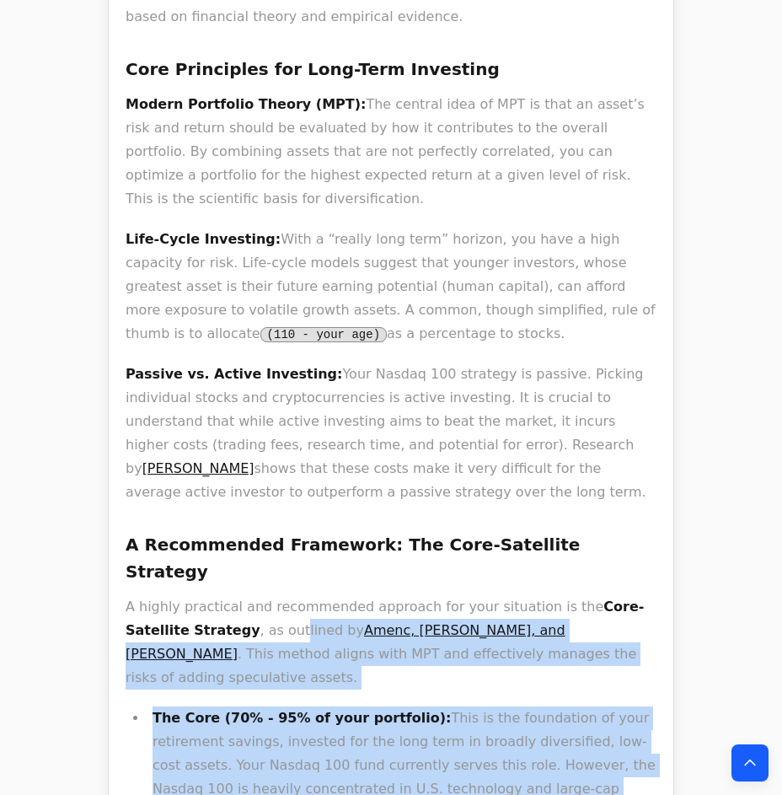
click at [217, 595] on p "A highly practical and recommended approach for your situation is the Core-Sate…" at bounding box center [391, 642] width 531 height 94
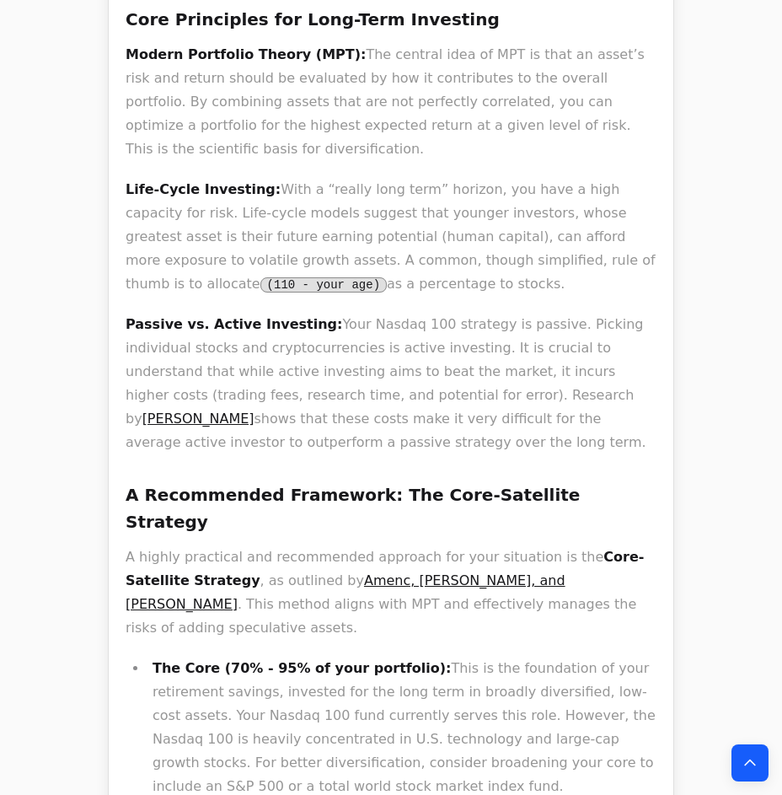
scroll to position [3906, 0]
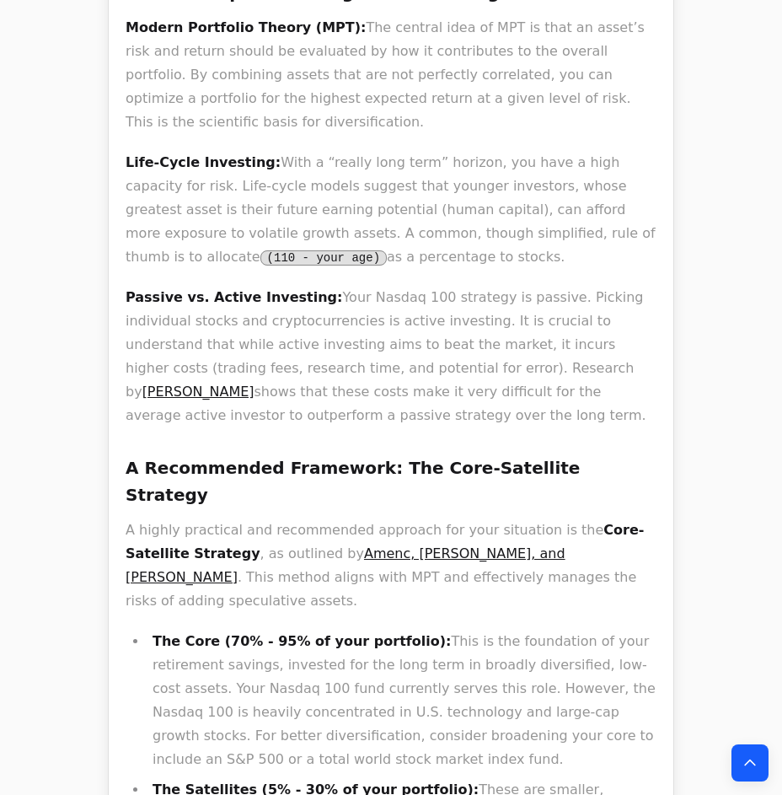
drag, startPoint x: 361, startPoint y: 241, endPoint x: 430, endPoint y: 337, distance: 118.3
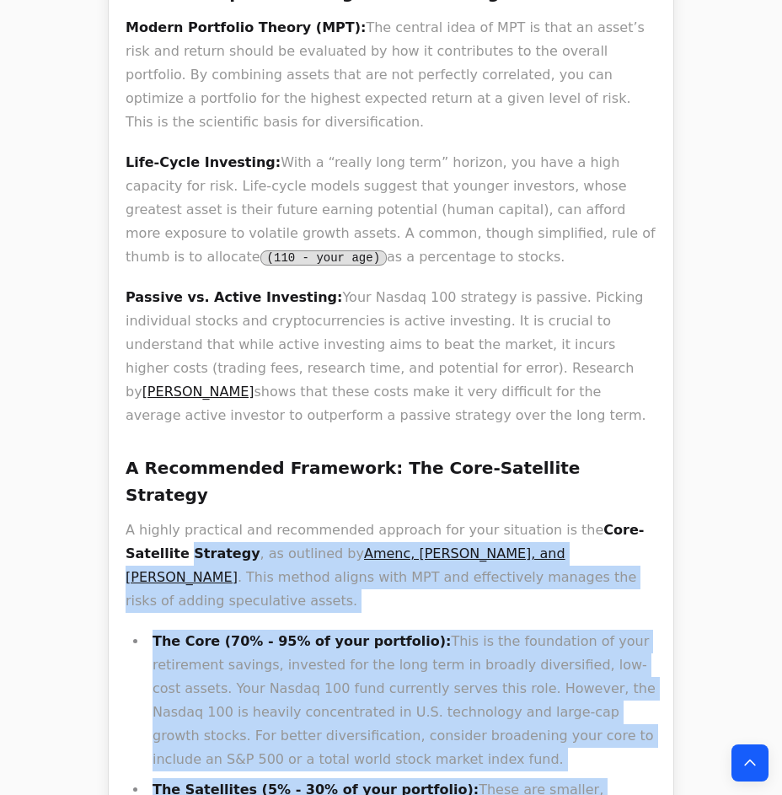
drag, startPoint x: 255, startPoint y: 278, endPoint x: 83, endPoint y: 110, distance: 241.3
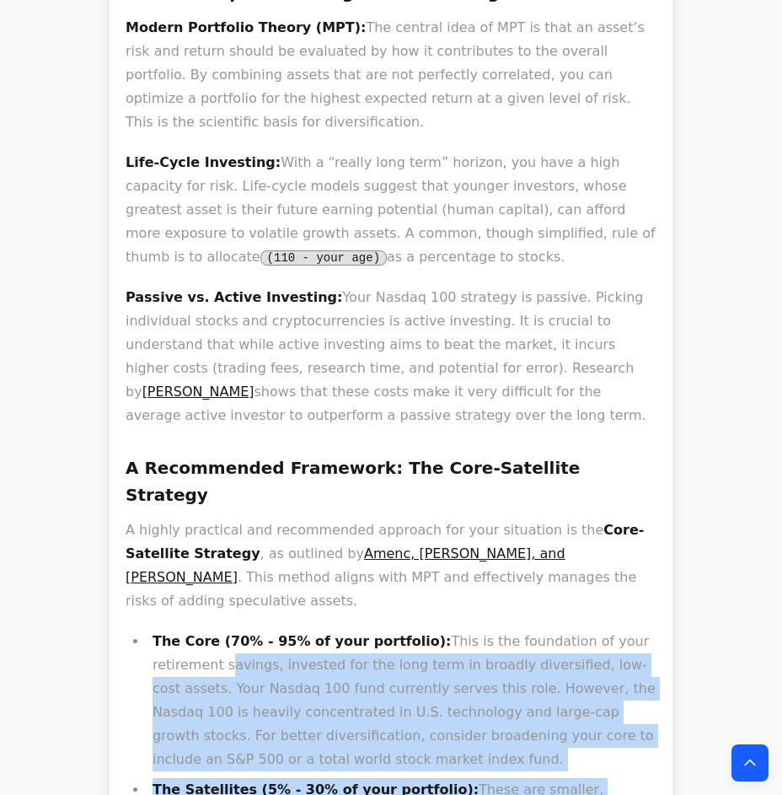
drag, startPoint x: 208, startPoint y: 301, endPoint x: 325, endPoint y: 525, distance: 252.9
drag, startPoint x: 322, startPoint y: 353, endPoint x: 398, endPoint y: 516, distance: 180.2
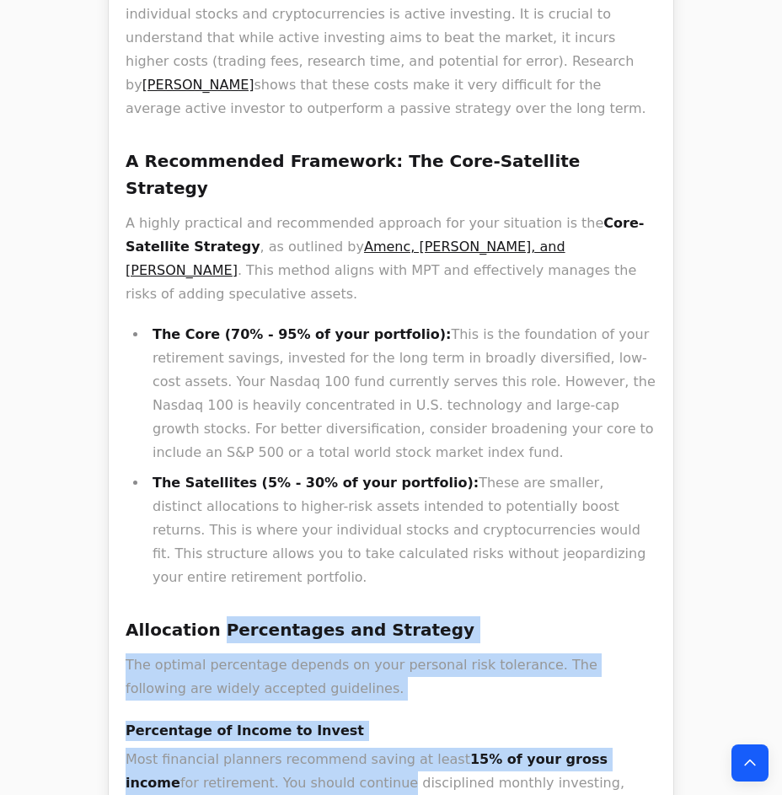
drag, startPoint x: 249, startPoint y: 208, endPoint x: 310, endPoint y: 323, distance: 130.0
click at [308, 747] on p "Most financial planners recommend saving at least 15% of your gross income for …" at bounding box center [391, 782] width 531 height 71
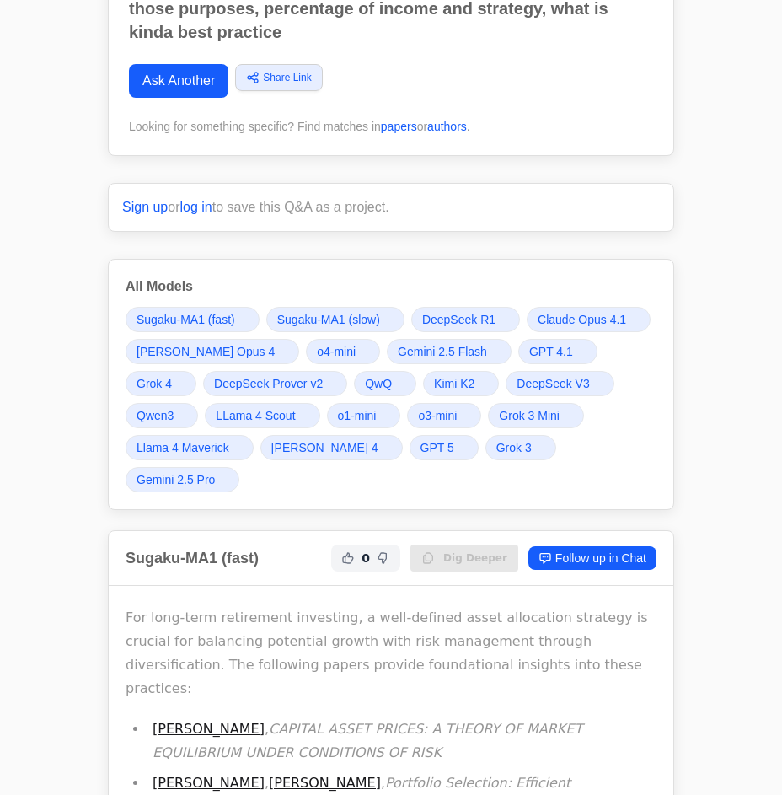
scroll to position [229, 0]
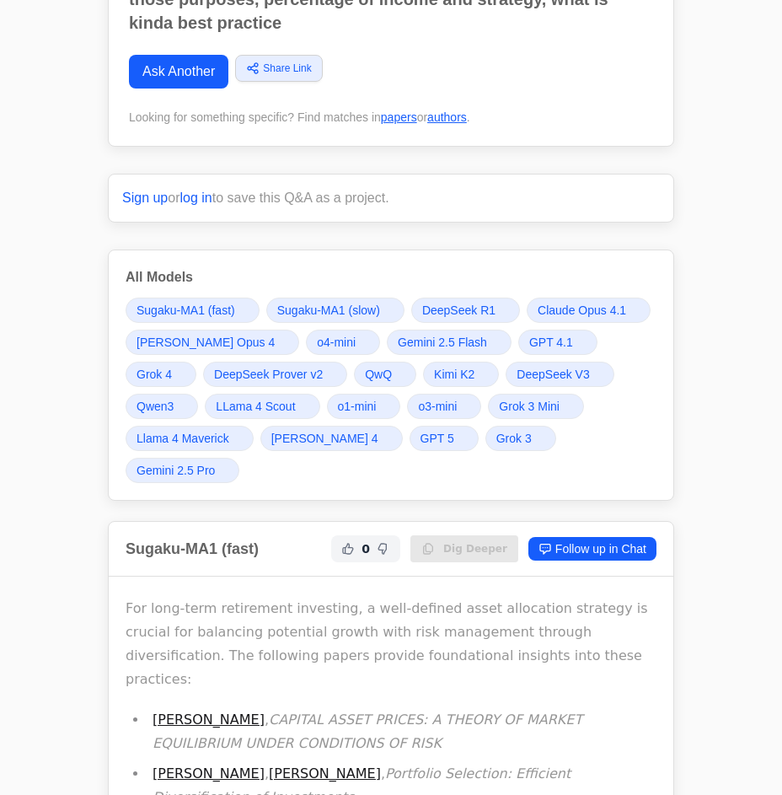
click at [172, 366] on span "Grok 4" at bounding box center [153, 374] width 35 height 17
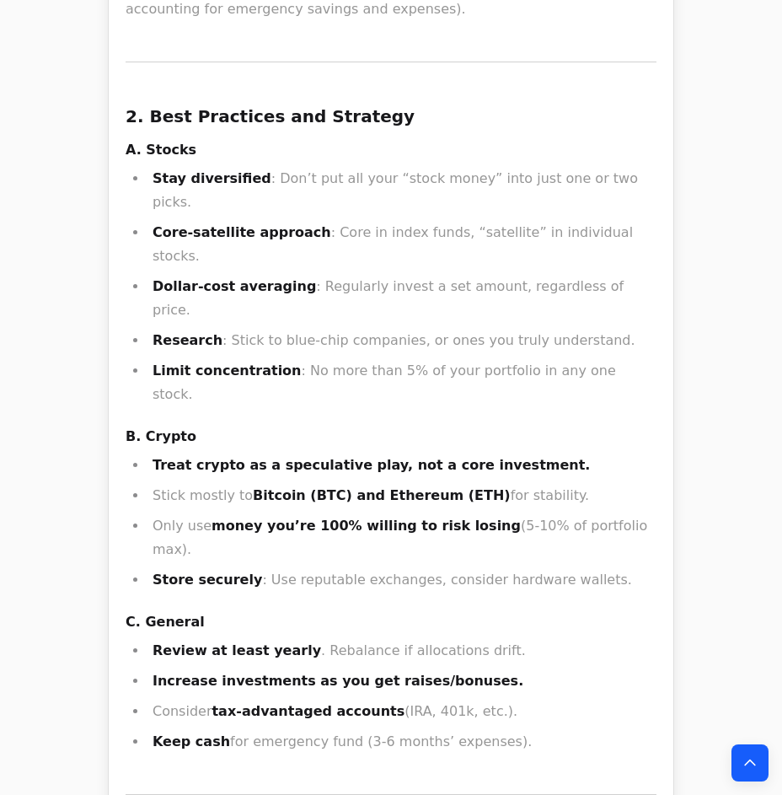
drag, startPoint x: 554, startPoint y: 356, endPoint x: 453, endPoint y: 216, distance: 172.8
drag, startPoint x: 415, startPoint y: 171, endPoint x: 402, endPoint y: 404, distance: 233.7
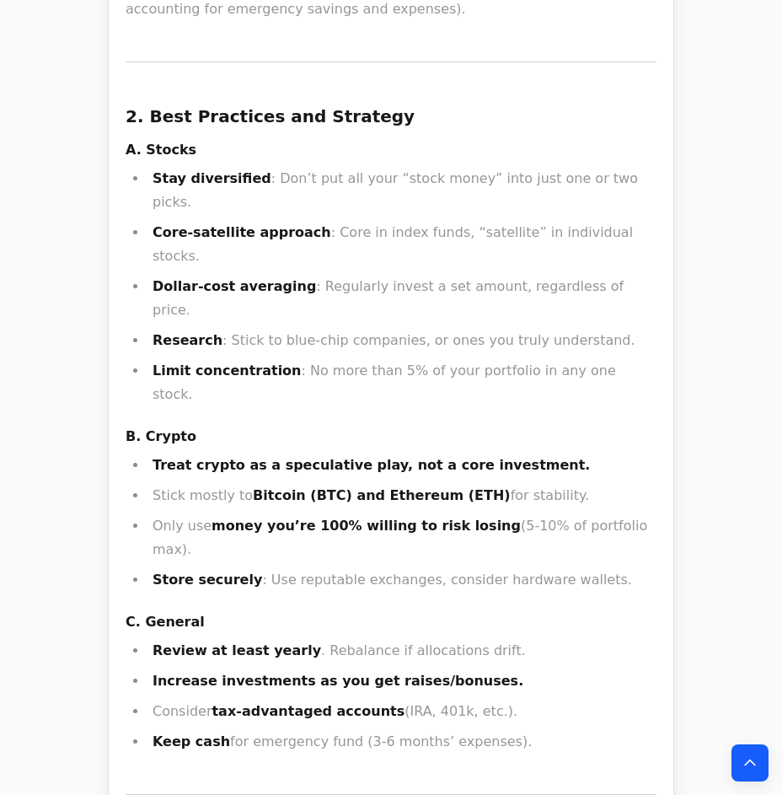
drag, startPoint x: 501, startPoint y: 547, endPoint x: 407, endPoint y: 288, distance: 275.3
drag, startPoint x: 321, startPoint y: 197, endPoint x: 355, endPoint y: 510, distance: 314.4
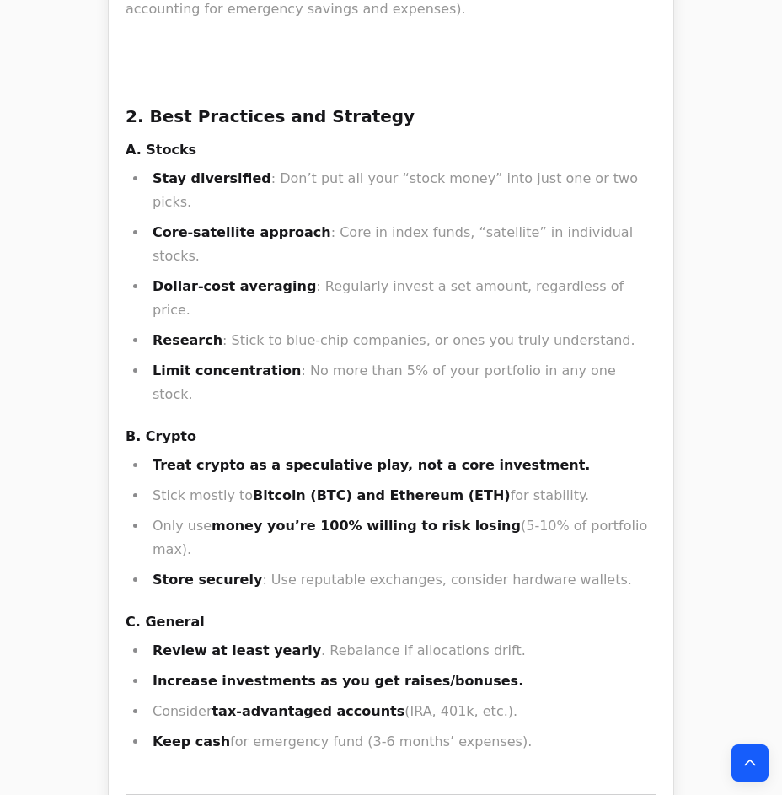
drag, startPoint x: 265, startPoint y: 304, endPoint x: 331, endPoint y: 515, distance: 220.6
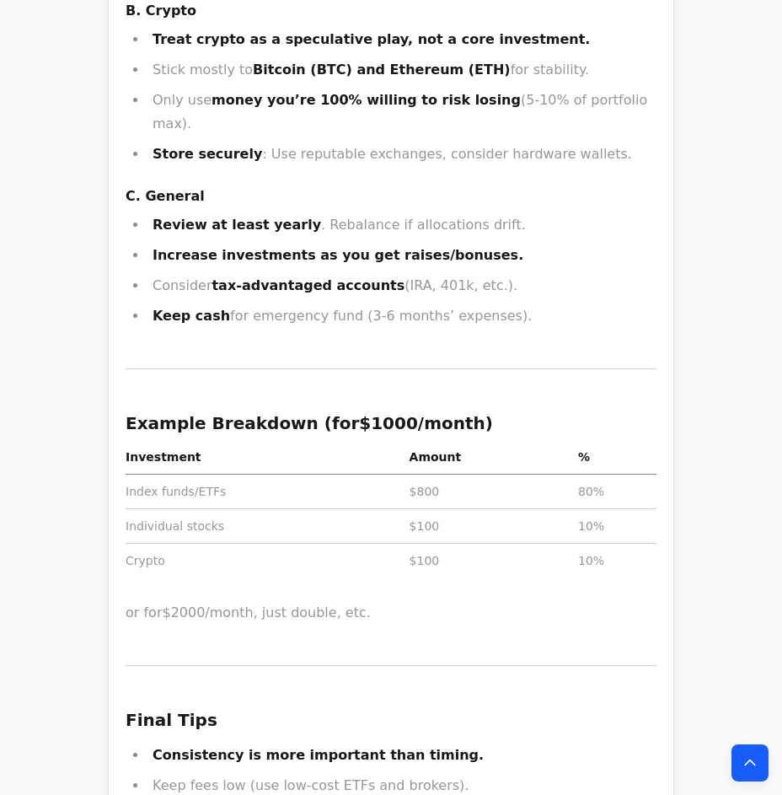
scroll to position [21038, 0]
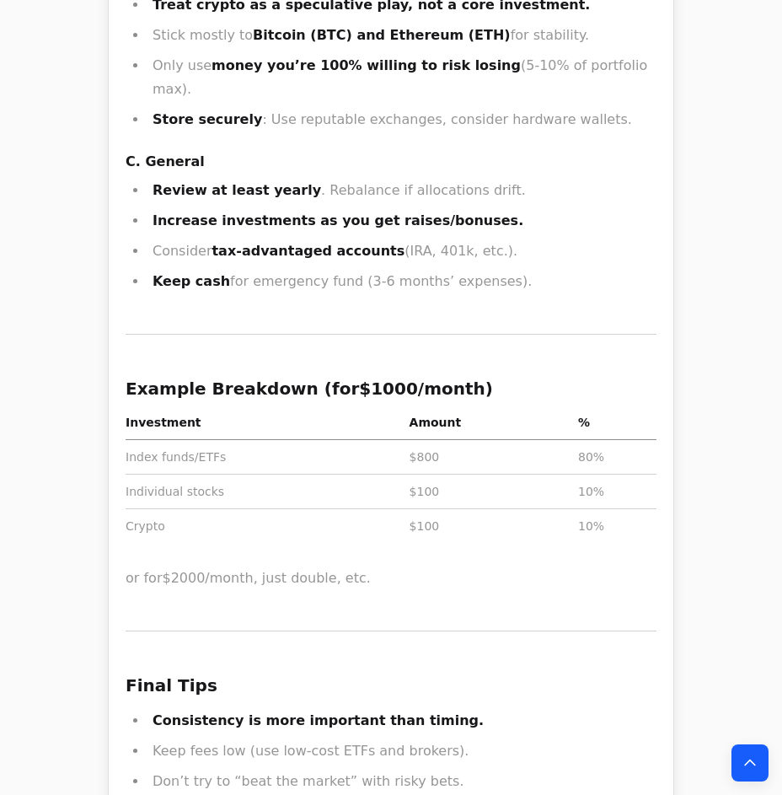
drag, startPoint x: 284, startPoint y: 164, endPoint x: 495, endPoint y: 581, distance: 467.2
drag, startPoint x: 484, startPoint y: 543, endPoint x: 383, endPoint y: 273, distance: 287.9
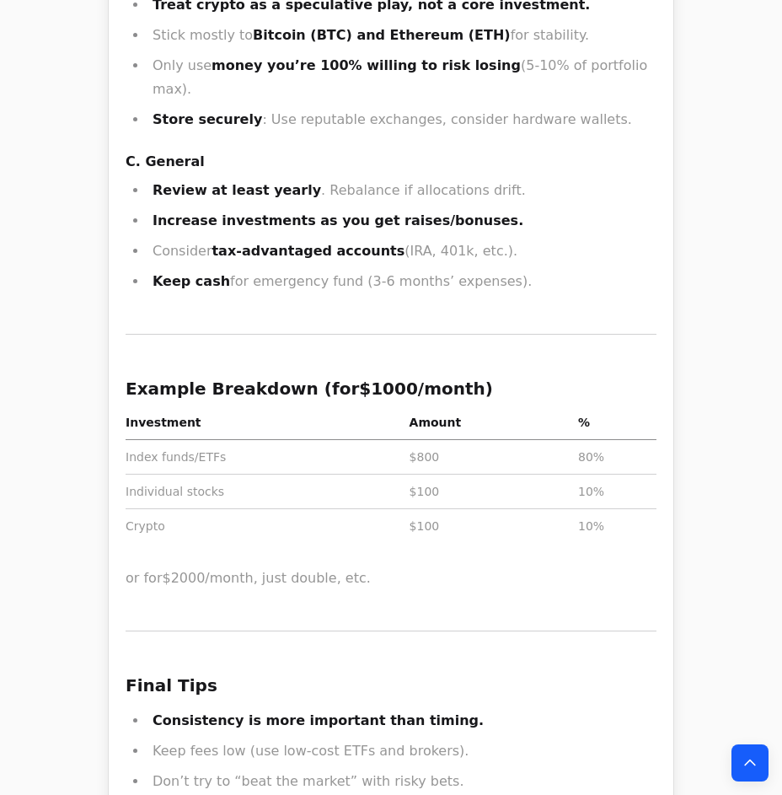
drag, startPoint x: 240, startPoint y: 249, endPoint x: 254, endPoint y: 504, distance: 254.8
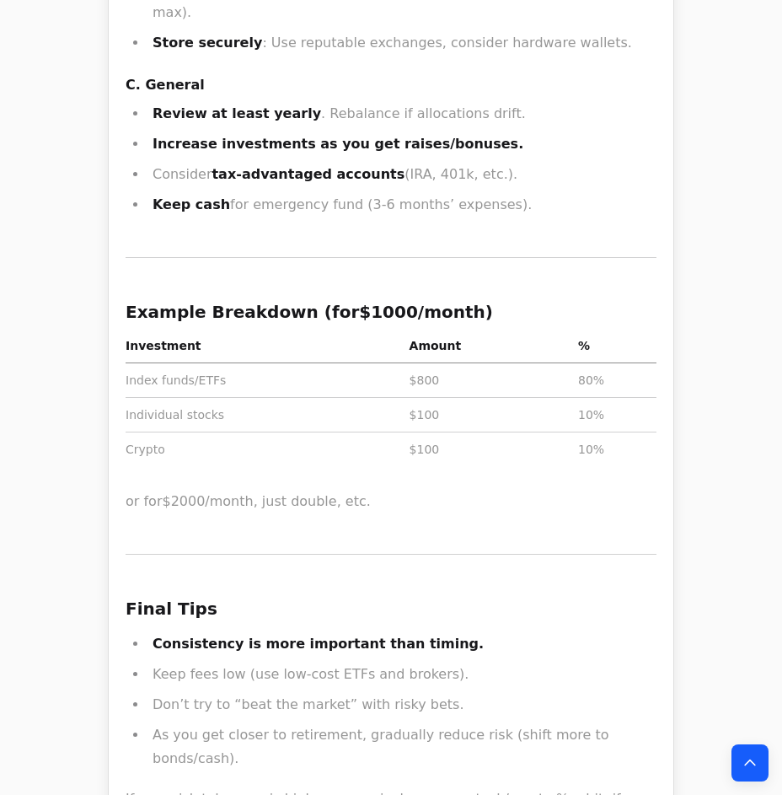
scroll to position [21191, 0]
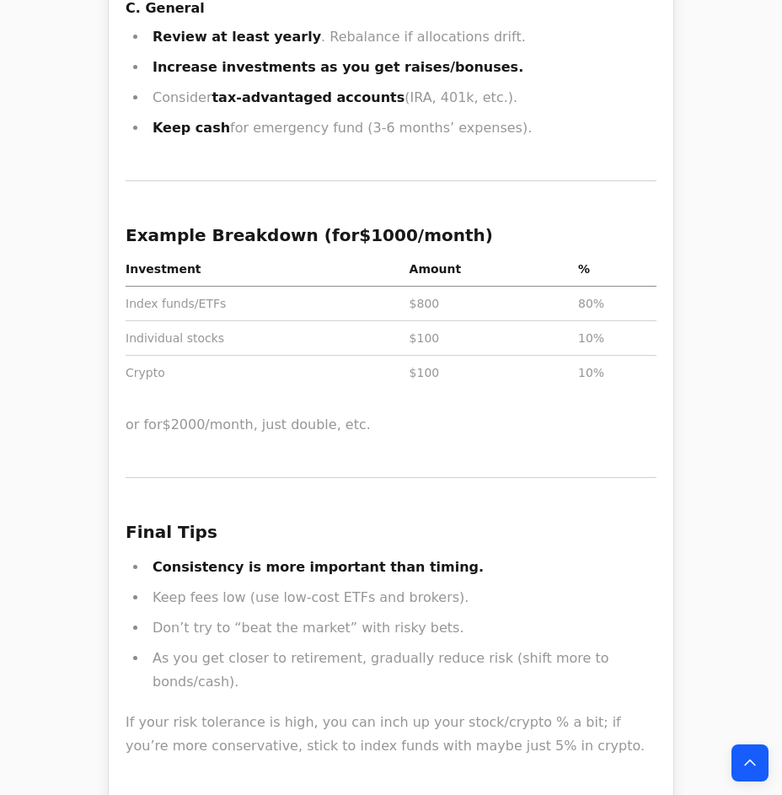
drag, startPoint x: 257, startPoint y: 242, endPoint x: 361, endPoint y: 450, distance: 232.9
drag, startPoint x: 371, startPoint y: 226, endPoint x: 434, endPoint y: 498, distance: 279.4
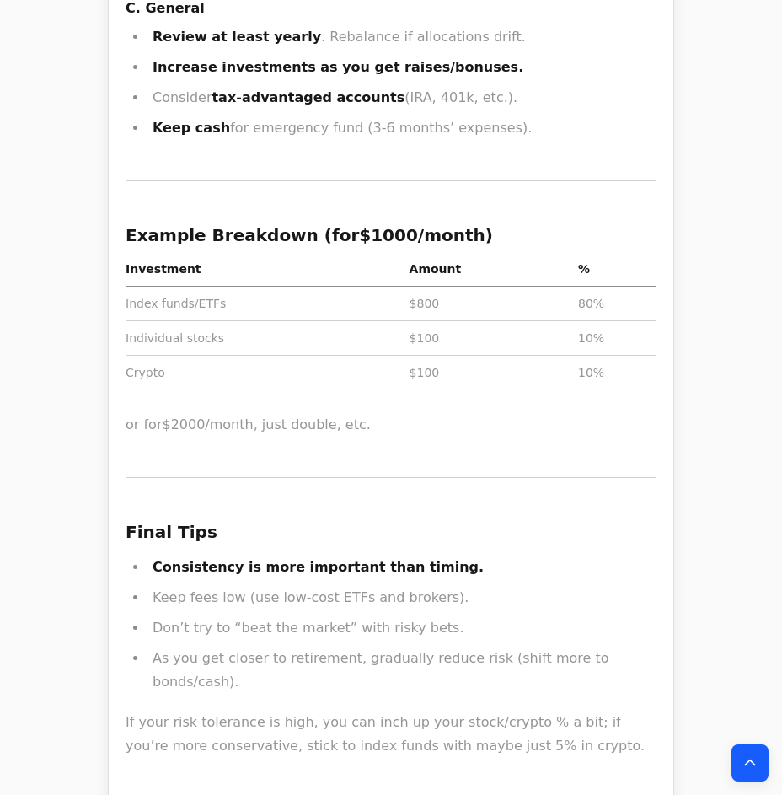
drag, startPoint x: 285, startPoint y: 188, endPoint x: 375, endPoint y: 334, distance: 171.4
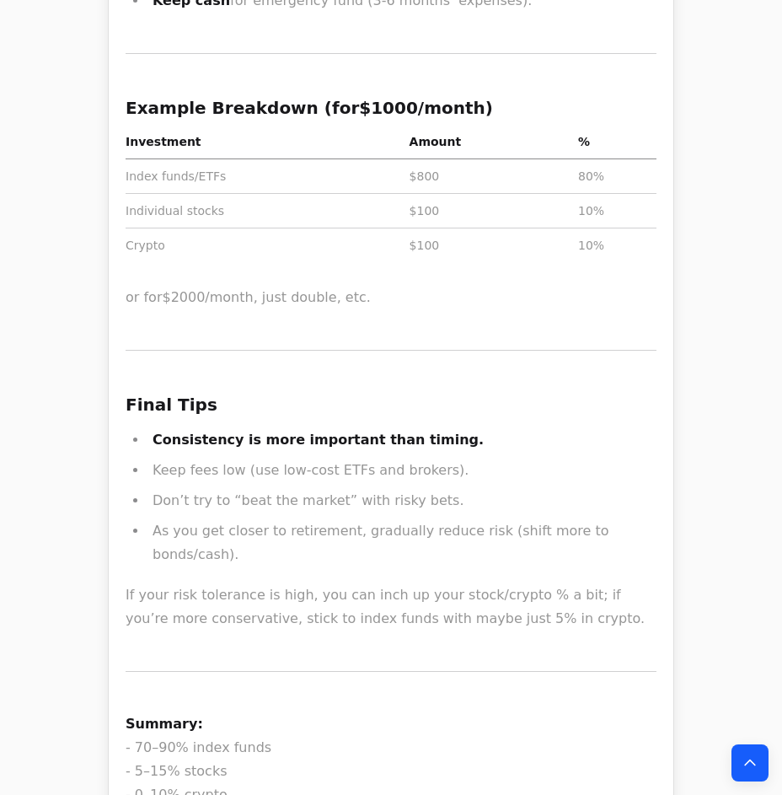
scroll to position [21344, 0]
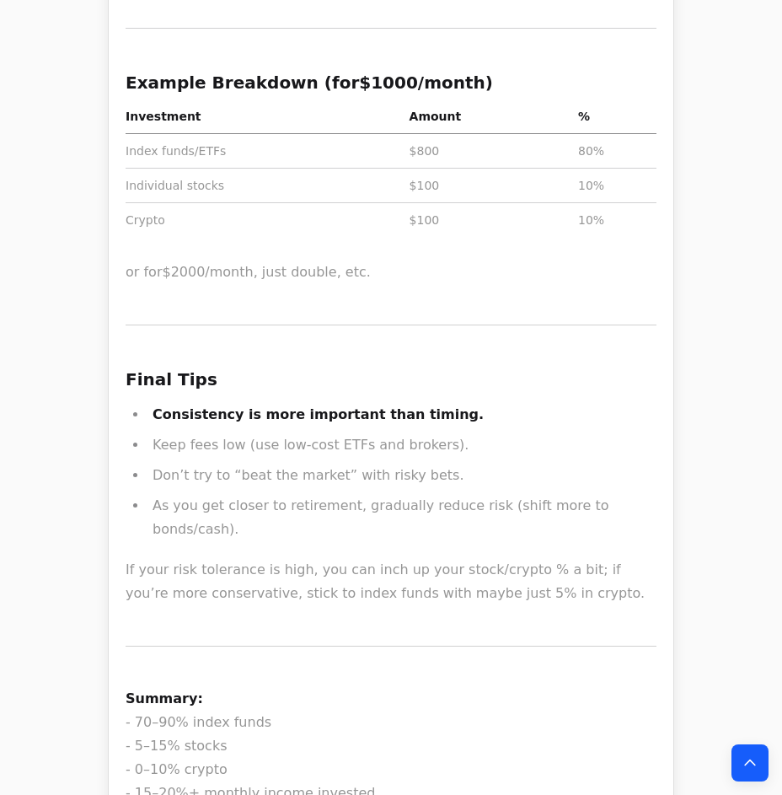
drag, startPoint x: 251, startPoint y: 256, endPoint x: 260, endPoint y: 430, distance: 173.8
drag, startPoint x: 194, startPoint y: 304, endPoint x: 216, endPoint y: 401, distance: 99.3
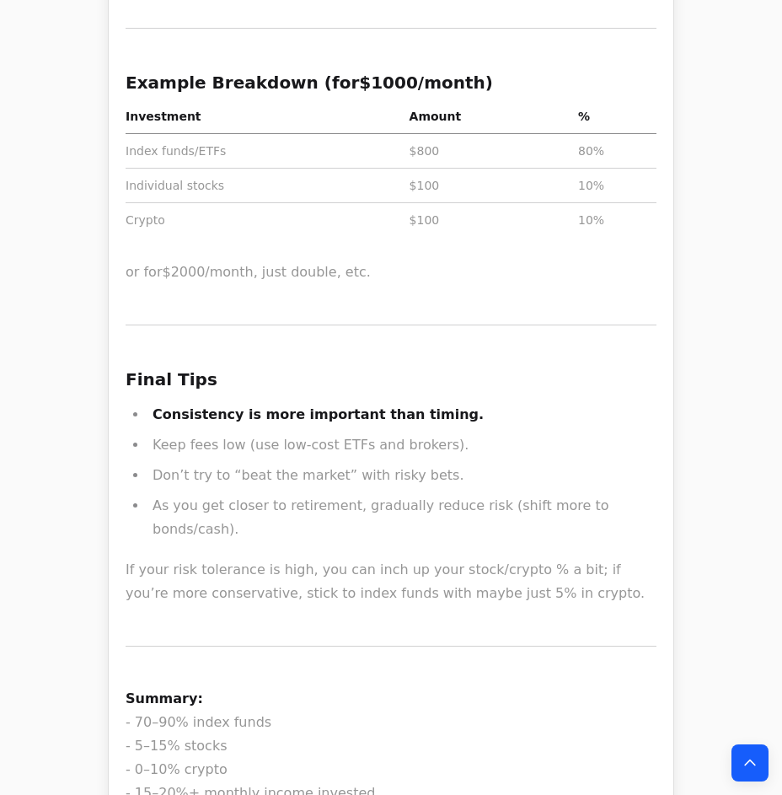
drag, startPoint x: 177, startPoint y: 239, endPoint x: 275, endPoint y: 440, distance: 223.1
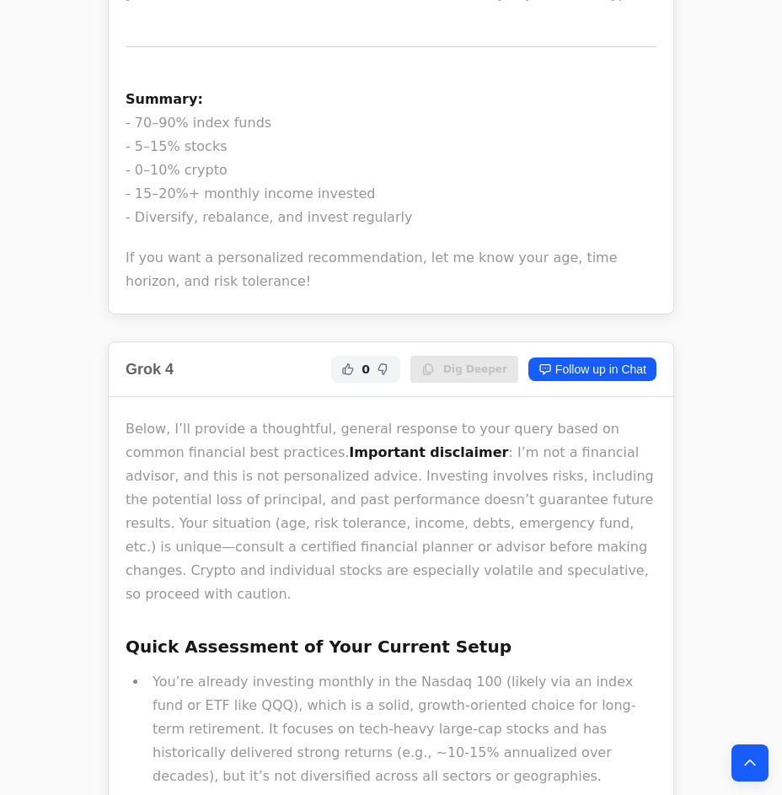
scroll to position [21957, 0]
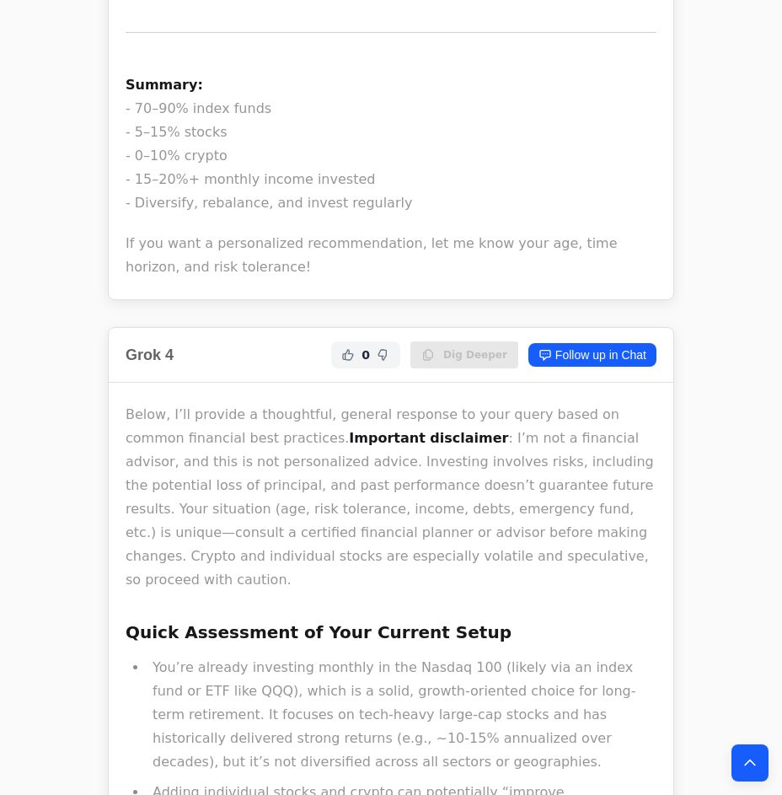
drag, startPoint x: 220, startPoint y: 306, endPoint x: 277, endPoint y: 511, distance: 213.4
drag, startPoint x: 234, startPoint y: 686, endPoint x: 202, endPoint y: 382, distance: 305.8
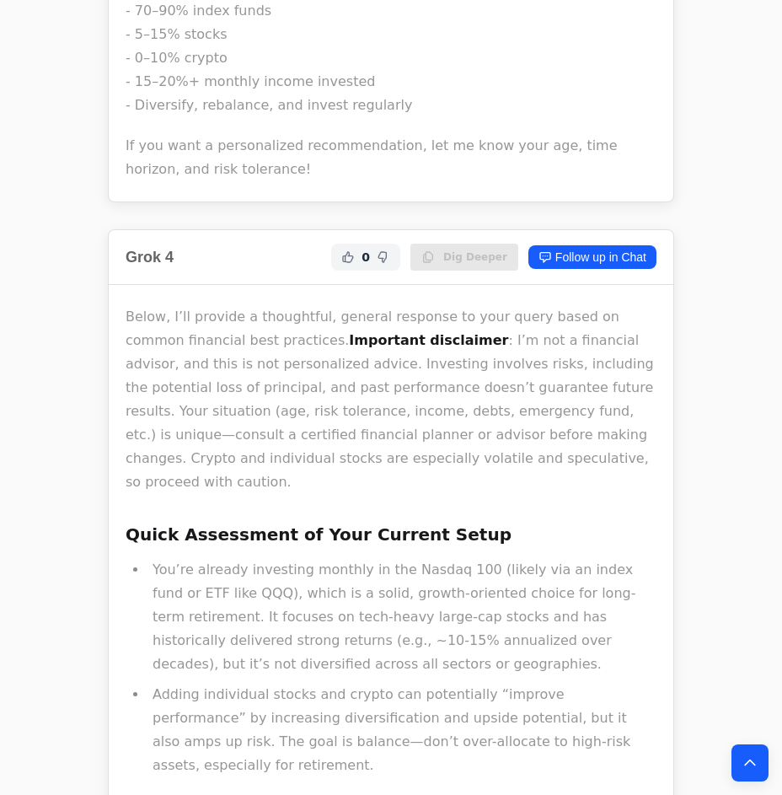
scroll to position [22186, 0]
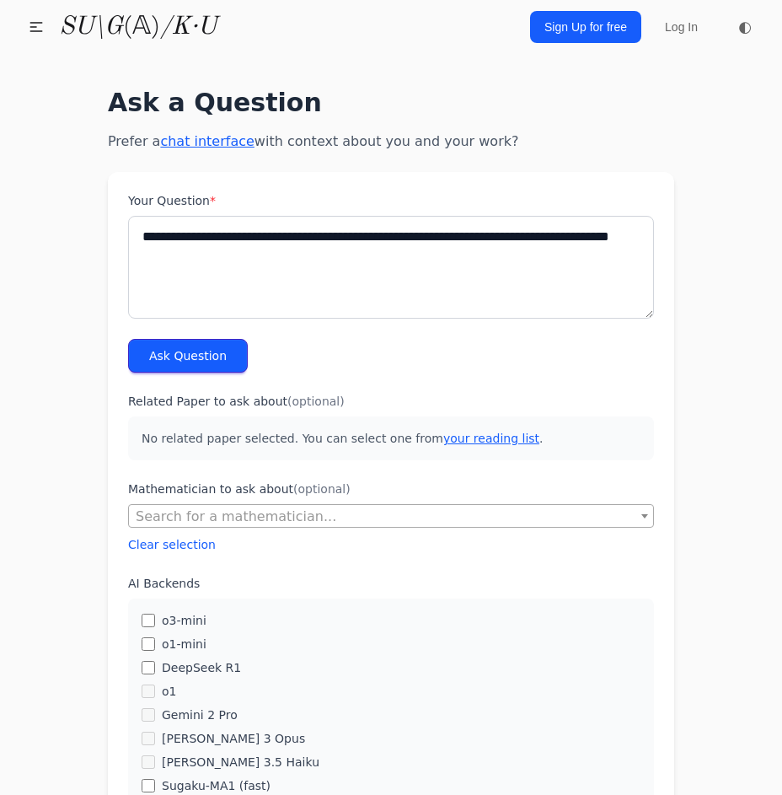
click at [499, 264] on textarea "**********" at bounding box center [391, 267] width 526 height 103
type textarea "**********"
click at [157, 358] on button "Ask Question" at bounding box center [188, 356] width 120 height 34
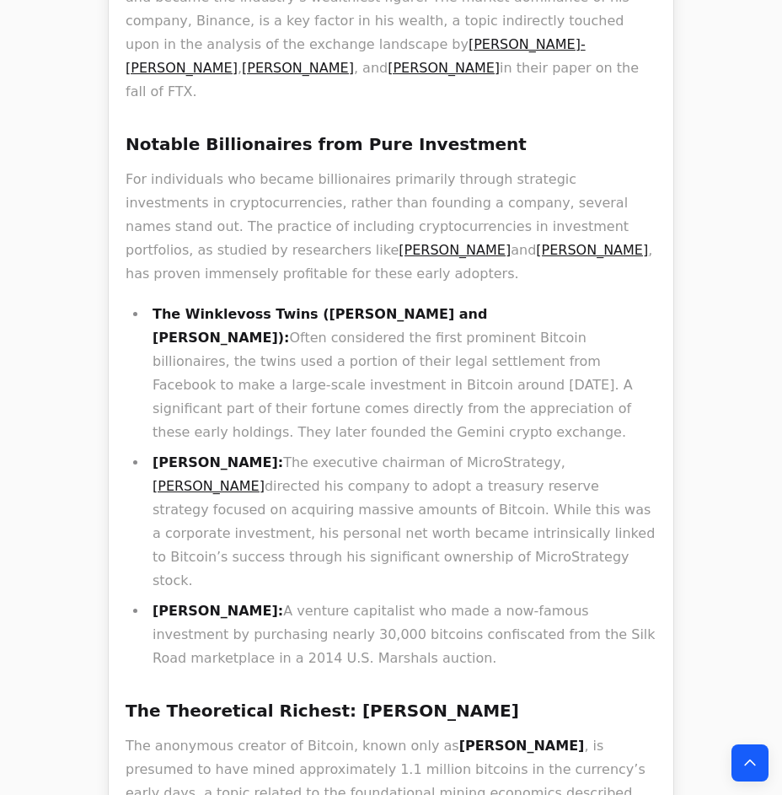
scroll to position [1302, 0]
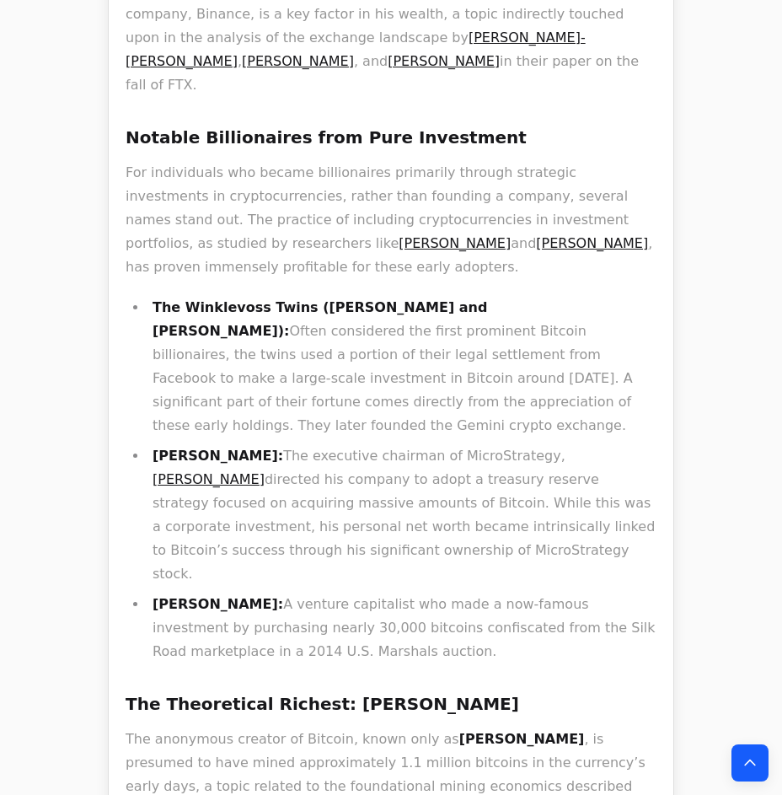
drag, startPoint x: 381, startPoint y: 340, endPoint x: 385, endPoint y: 399, distance: 58.3
click at [385, 592] on li "[PERSON_NAME]: A venture capitalist who made a now-famous investment by purchas…" at bounding box center [401, 627] width 509 height 71
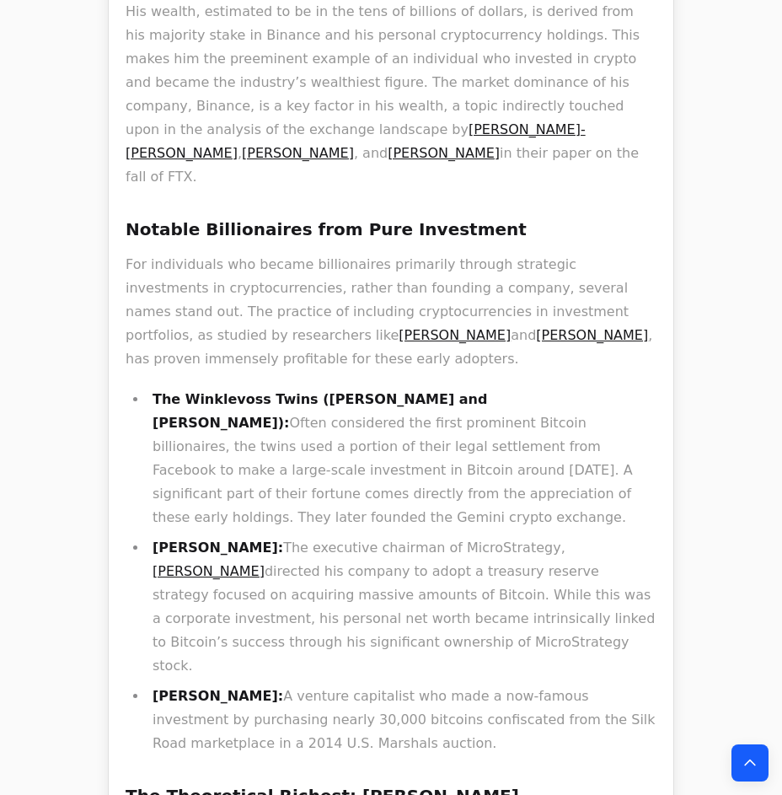
scroll to position [1225, 0]
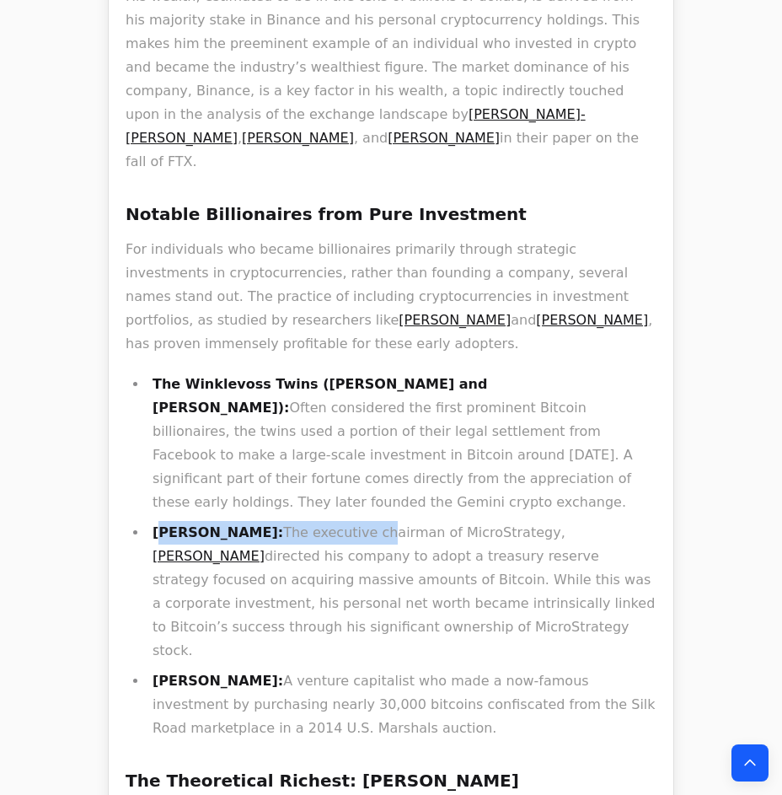
drag, startPoint x: 185, startPoint y: 296, endPoint x: 351, endPoint y: 315, distance: 167.9
click at [350, 521] on li "[PERSON_NAME]: The executive chairman of MicroStrategy, [PERSON_NAME] directed …" at bounding box center [401, 592] width 509 height 142
click at [351, 521] on li "Michael Saylor: The executive chairman of MicroStrategy, Saylor directed his co…" at bounding box center [401, 592] width 509 height 142
drag, startPoint x: 251, startPoint y: 312, endPoint x: 41, endPoint y: 260, distance: 216.2
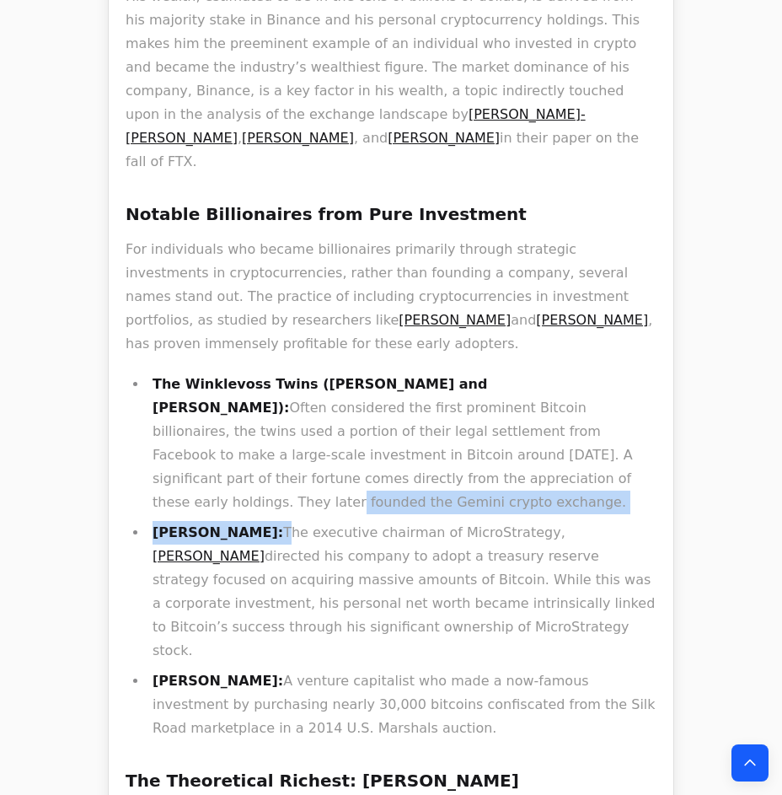
click at [421, 521] on li "Michael Saylor: The executive chairman of MicroStrategy, Saylor directed his co…" at bounding box center [401, 592] width 509 height 142
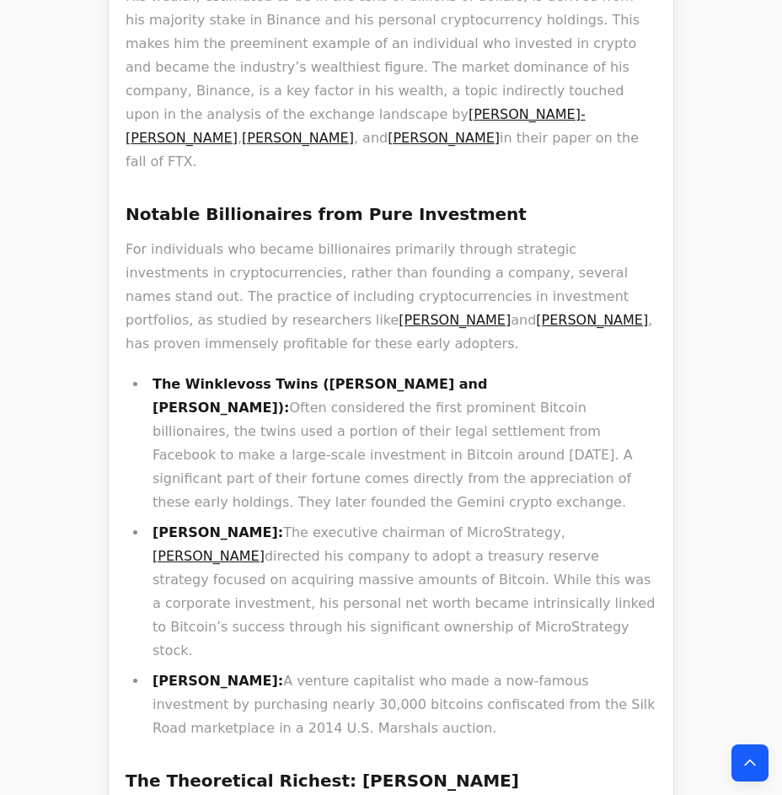
click at [337, 669] on li "Tim Draper: A venture capitalist who made a now-famous investment by purchasing…" at bounding box center [401, 704] width 509 height 71
click at [163, 521] on li "Michael Saylor: The executive chairman of MicroStrategy, Saylor directed his co…" at bounding box center [401, 592] width 509 height 142
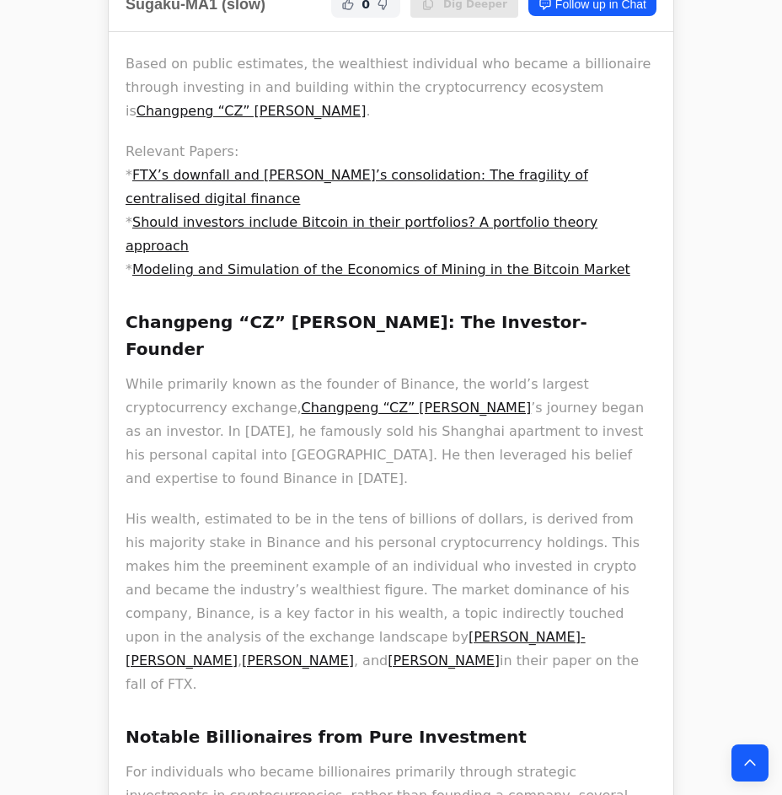
scroll to position [689, 0]
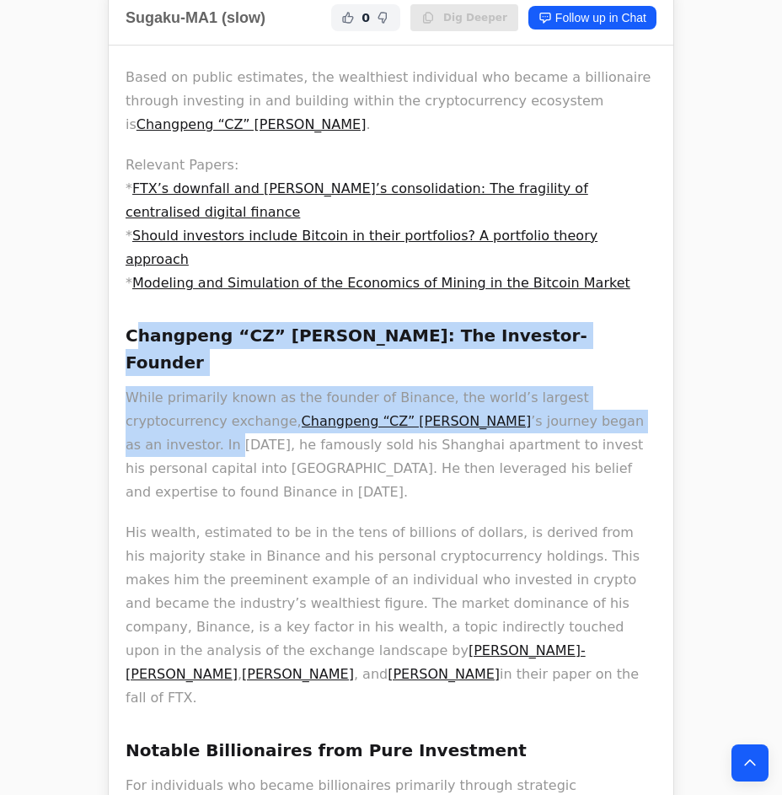
drag, startPoint x: 243, startPoint y: 236, endPoint x: 543, endPoint y: 276, distance: 302.5
click at [538, 278] on div "Based on public estimates, the wealthiest individual who became a billionaire t…" at bounding box center [391, 785] width 531 height 1439
click at [545, 386] on p "While primarily known as the founder of Binance, the world’s largest cryptocurr…" at bounding box center [391, 445] width 531 height 118
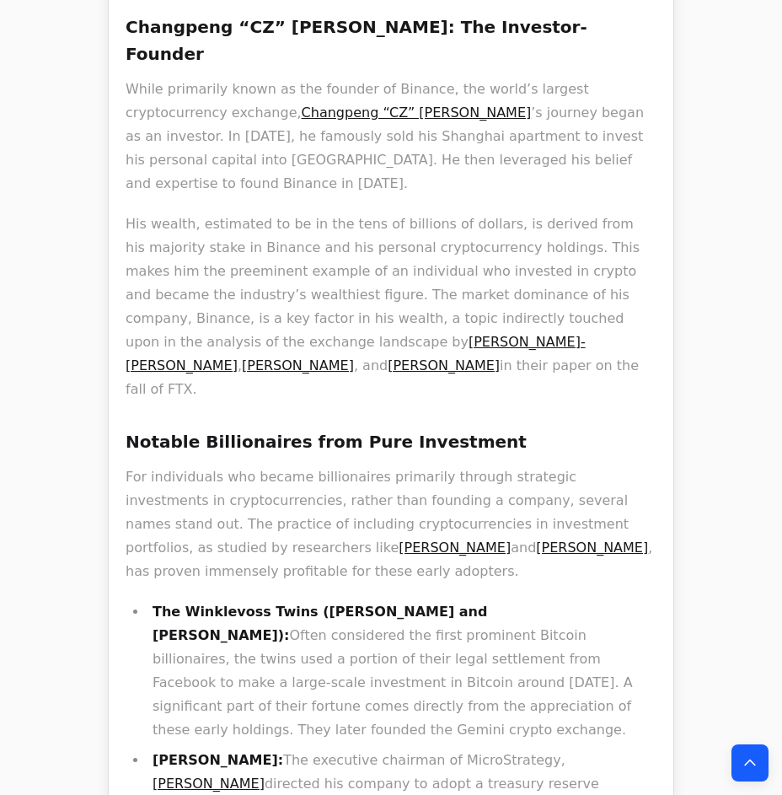
scroll to position [1225, 0]
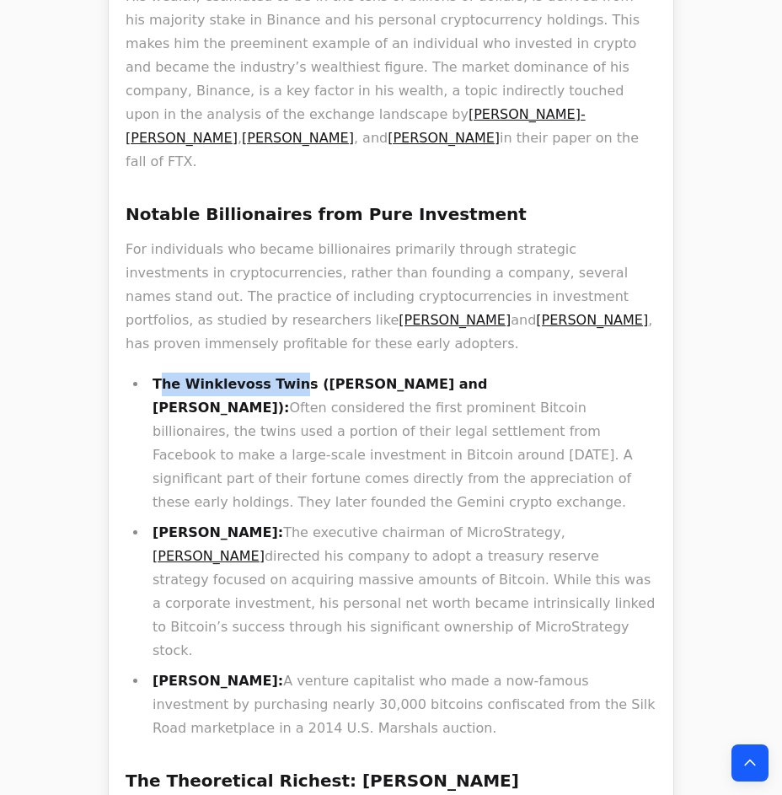
drag, startPoint x: 156, startPoint y: 181, endPoint x: 279, endPoint y: 166, distance: 123.9
click at [279, 166] on div "Based on public estimates, the wealthiest individual who became a billionaire t…" at bounding box center [391, 249] width 531 height 1439
click at [287, 376] on strong "The Winklevoss Twins (Cameron and Tyler):" at bounding box center [319, 396] width 334 height 40
drag, startPoint x: 285, startPoint y: 180, endPoint x: 152, endPoint y: 168, distance: 132.9
click at [152, 372] on li "The Winklevoss Twins (Cameron and Tyler): Often considered the first prominent …" at bounding box center [401, 443] width 509 height 142
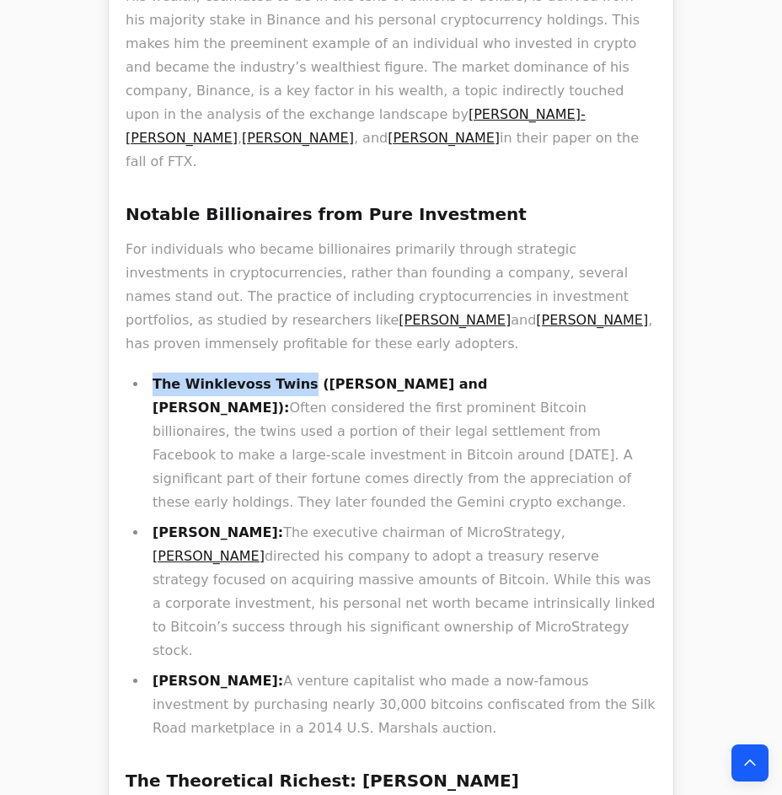
copy strong "The Winklevoss Twins"
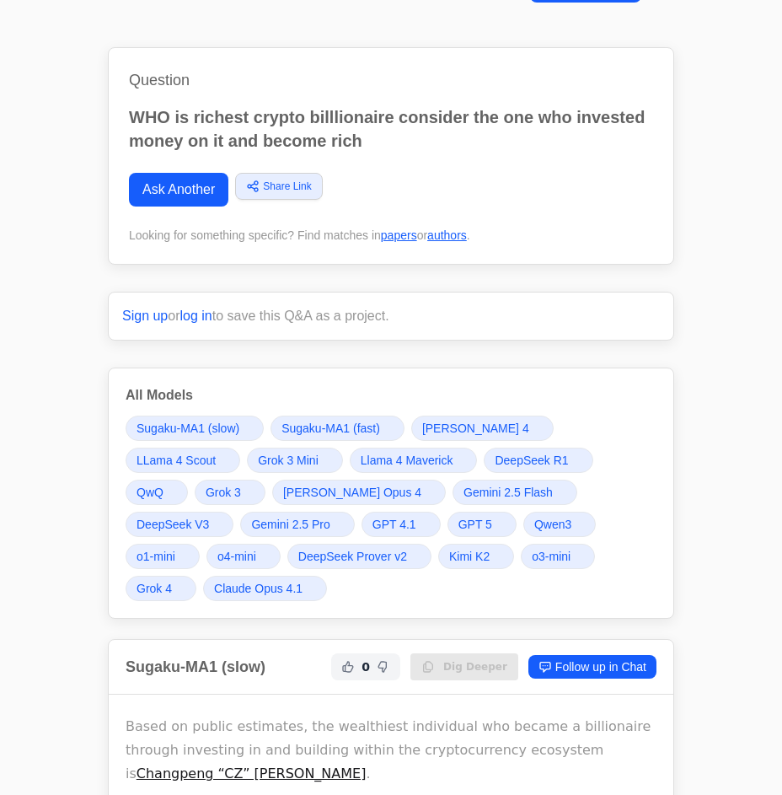
scroll to position [76, 0]
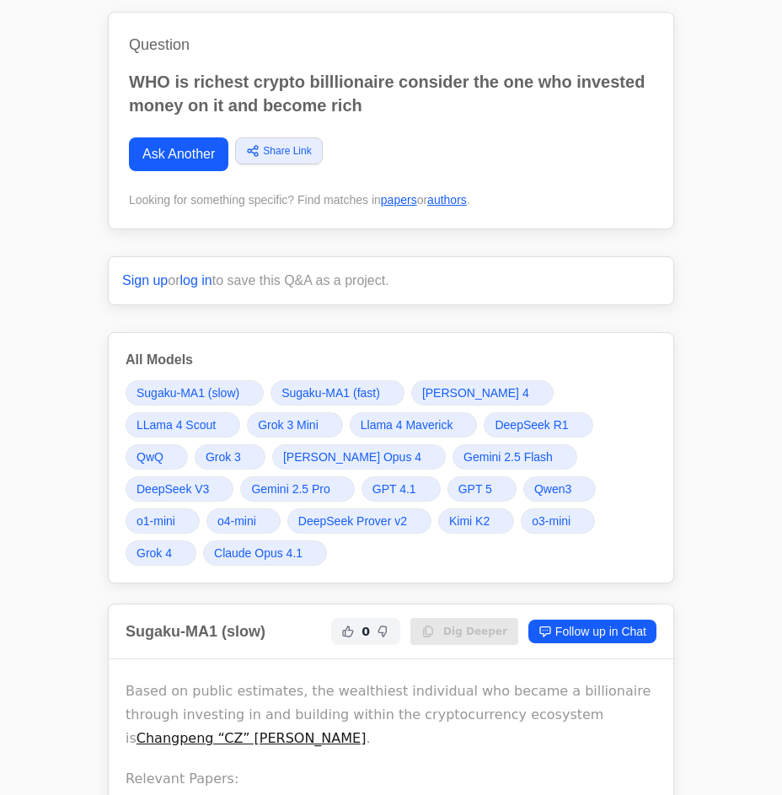
click at [447, 494] on link "GPT 5" at bounding box center [481, 488] width 69 height 25
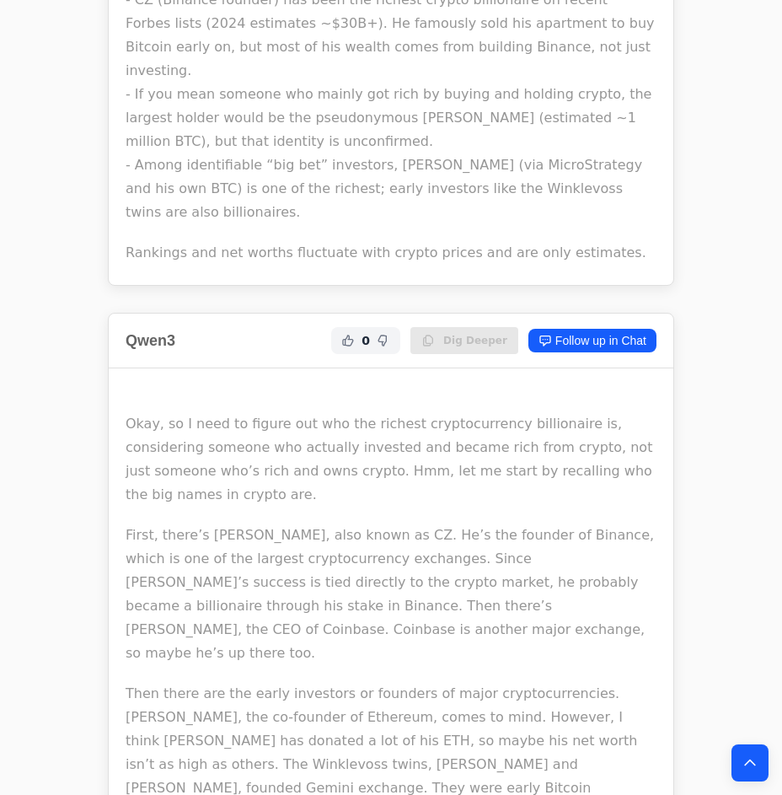
scroll to position [21876, 0]
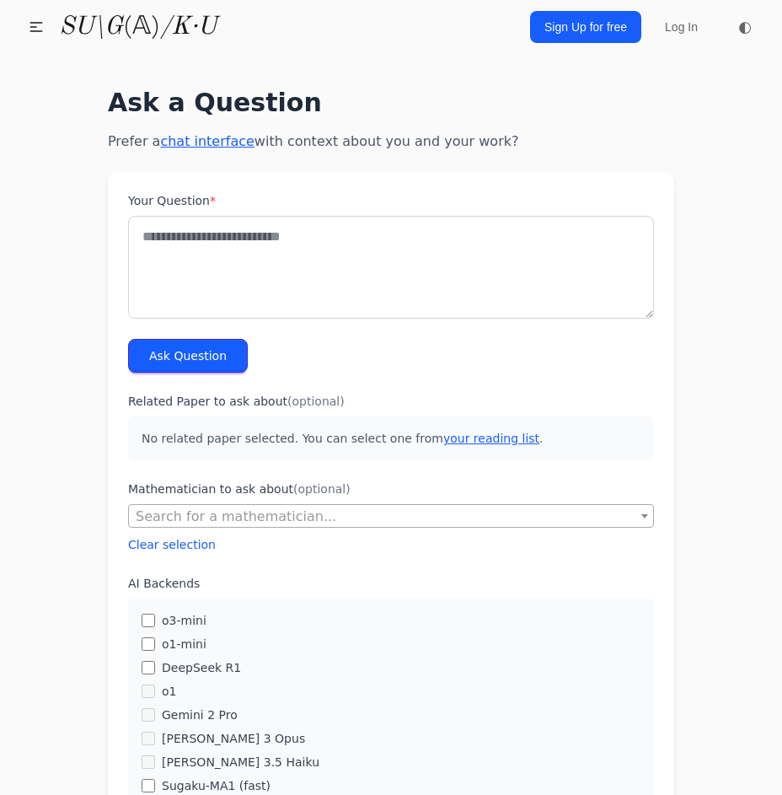
click at [339, 229] on textarea "Your Question *" at bounding box center [391, 267] width 526 height 103
type textarea "*"
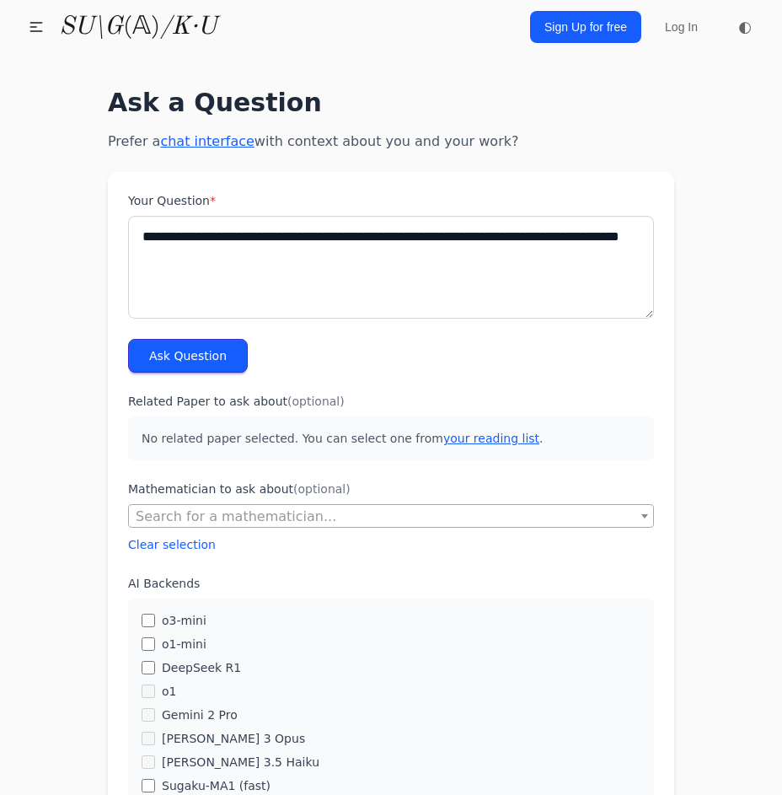
type textarea "**********"
click at [148, 362] on button "Ask Question" at bounding box center [188, 356] width 120 height 34
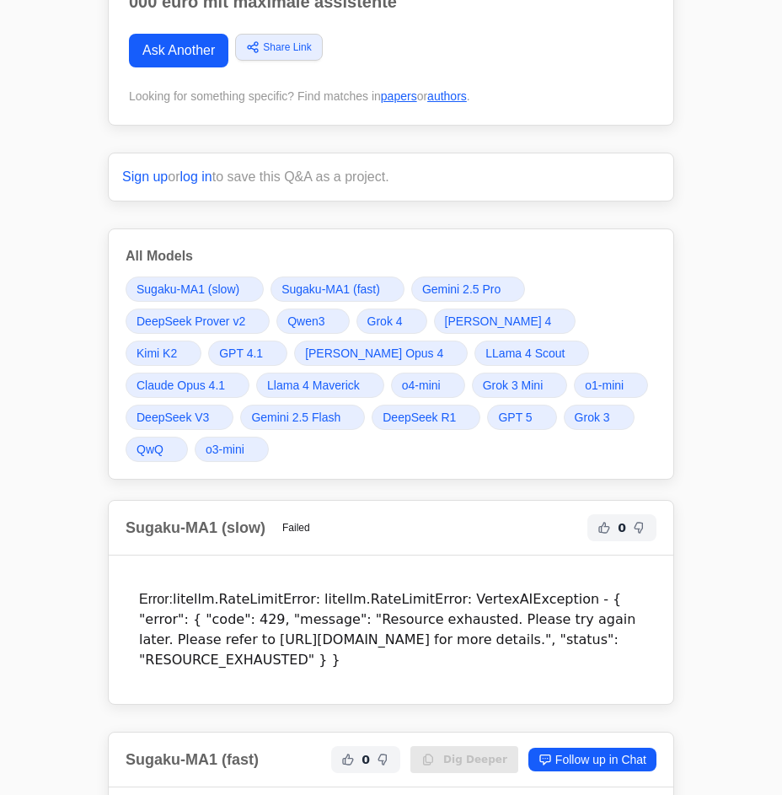
scroll to position [229, 0]
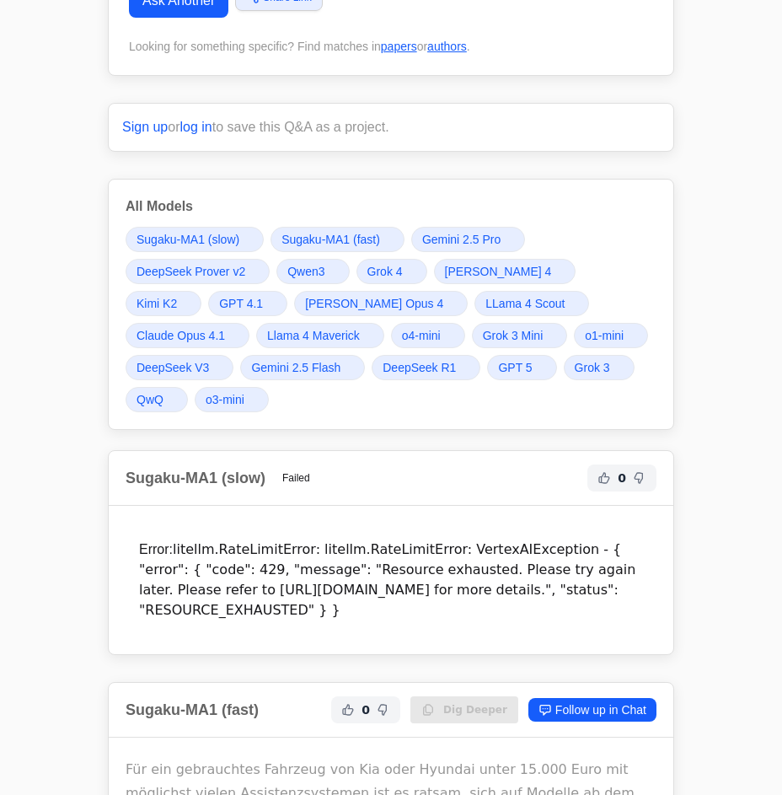
click at [467, 237] on span "Gemini 2.5 Pro" at bounding box center [461, 239] width 78 height 17
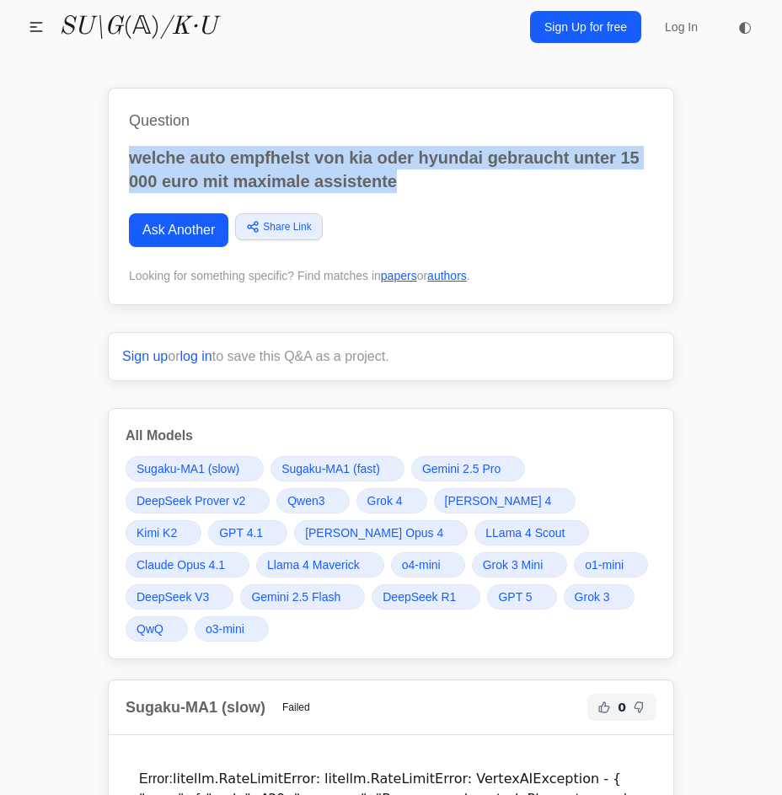
drag, startPoint x: 406, startPoint y: 174, endPoint x: 131, endPoint y: 163, distance: 274.9
click at [131, 163] on p "welche auto empfhelst von kia oder hyundai gebraucht unter 15 000 euro mit maxi…" at bounding box center [391, 169] width 524 height 47
copy p "welche auto empfhelst von kia oder hyundai gebraucht unter 15 000 euro mit maxi…"
click at [190, 238] on link "Ask Another" at bounding box center [178, 230] width 99 height 34
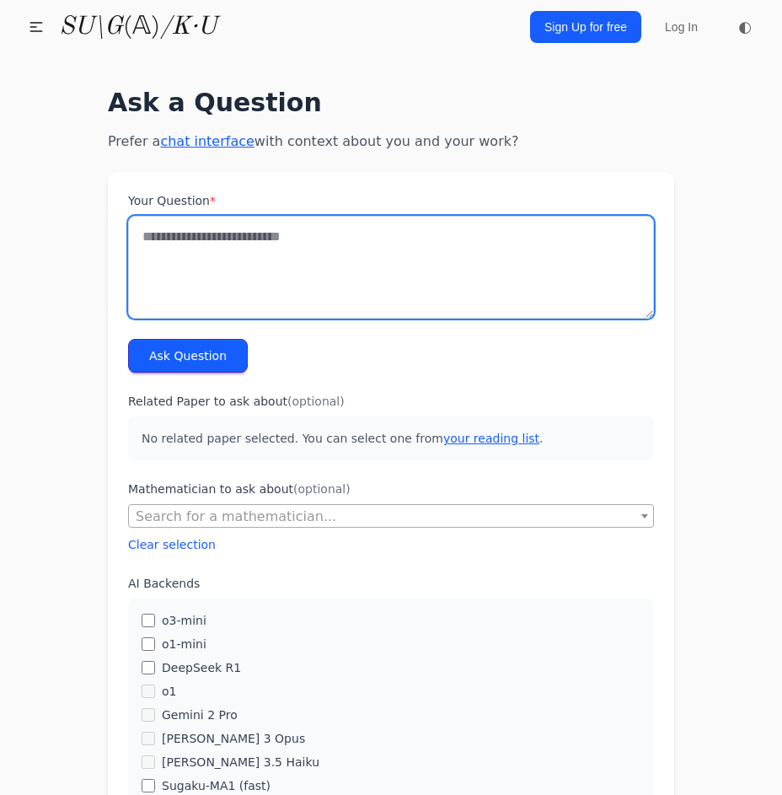
click at [258, 300] on textarea "Your Question *" at bounding box center [391, 267] width 526 height 103
paste textarea "**********"
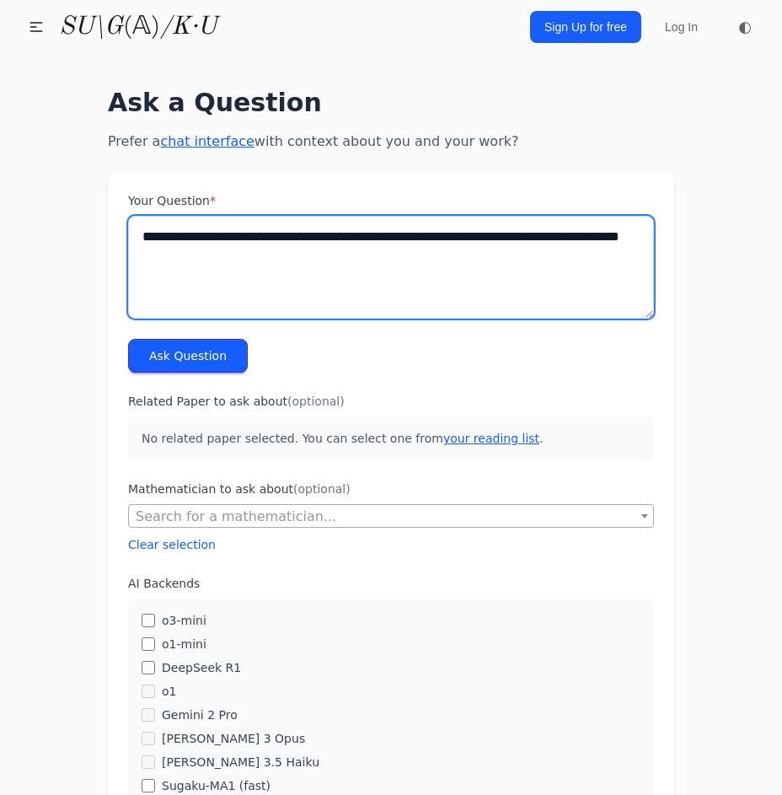
click at [276, 283] on textarea "**********" at bounding box center [391, 267] width 526 height 103
drag, startPoint x: 282, startPoint y: 238, endPoint x: 409, endPoint y: 222, distance: 127.4
click at [409, 222] on textarea "**********" at bounding box center [391, 267] width 526 height 103
type textarea "**********"
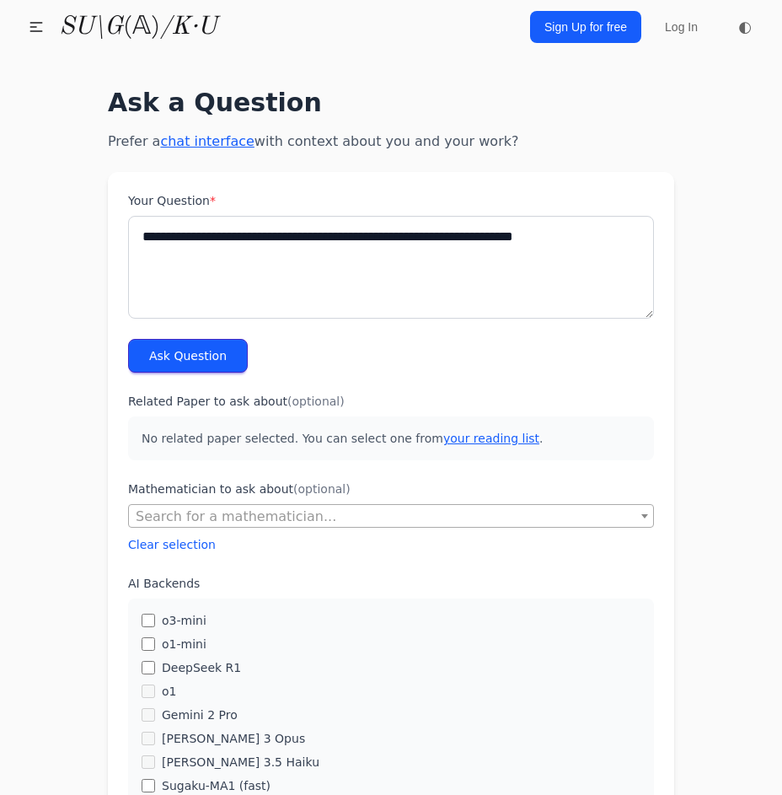
click at [228, 339] on button "Ask Question" at bounding box center [188, 356] width 120 height 34
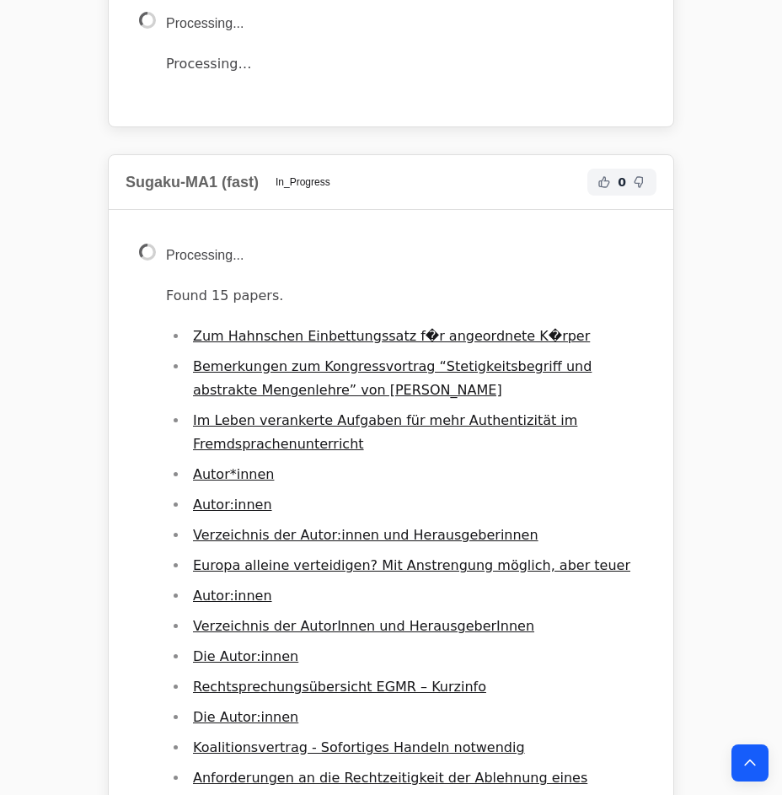
scroll to position [843, 0]
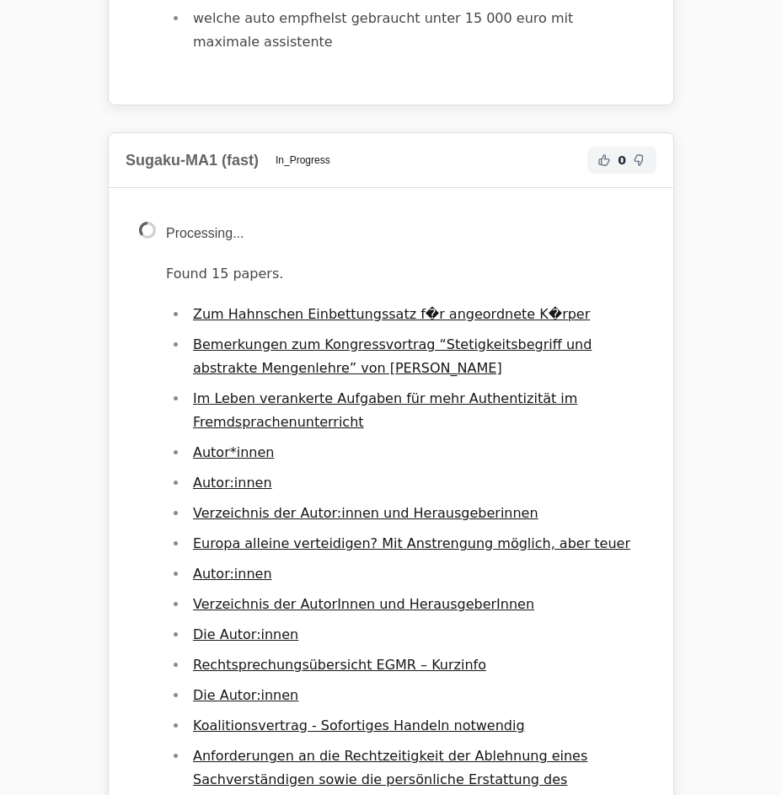
click at [417, 133] on div "Sugaku-MA1 (fast) In_Progress 0" at bounding box center [391, 160] width 564 height 55
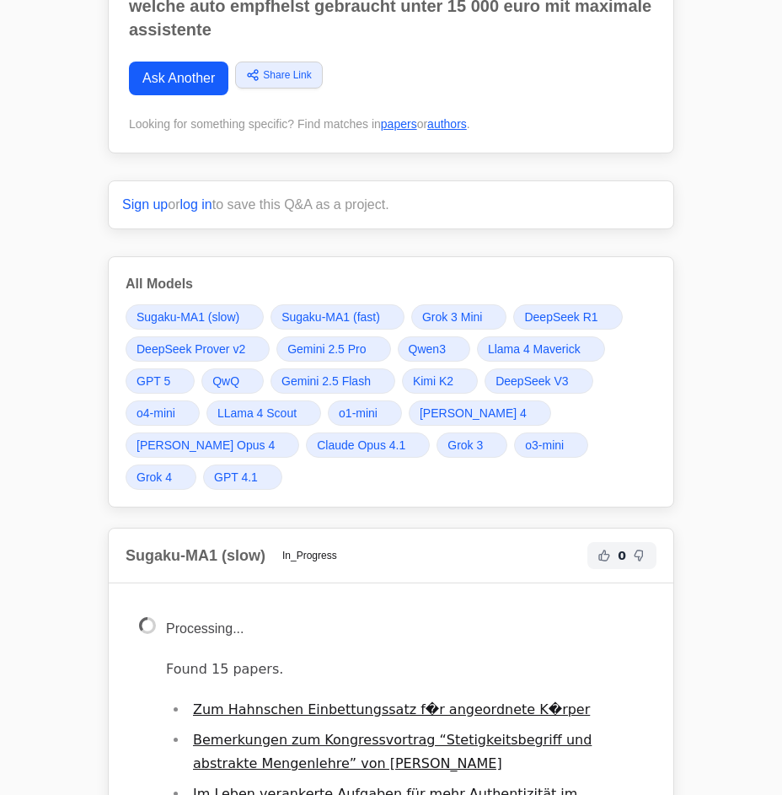
scroll to position [306, 0]
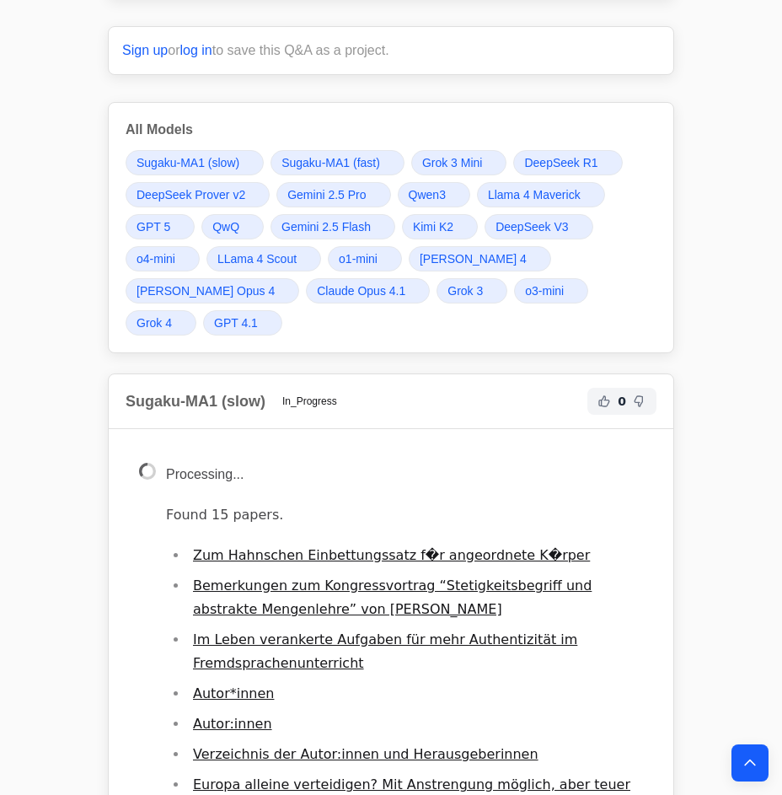
click at [196, 310] on link "Grok 4" at bounding box center [161, 322] width 71 height 25
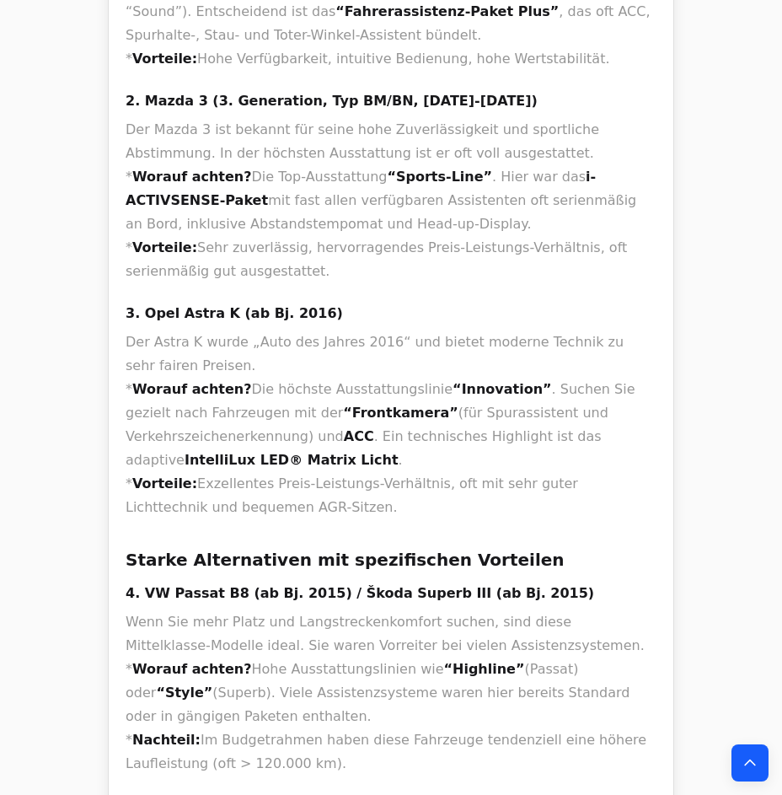
scroll to position [1378, 0]
